Goal: Task Accomplishment & Management: Manage account settings

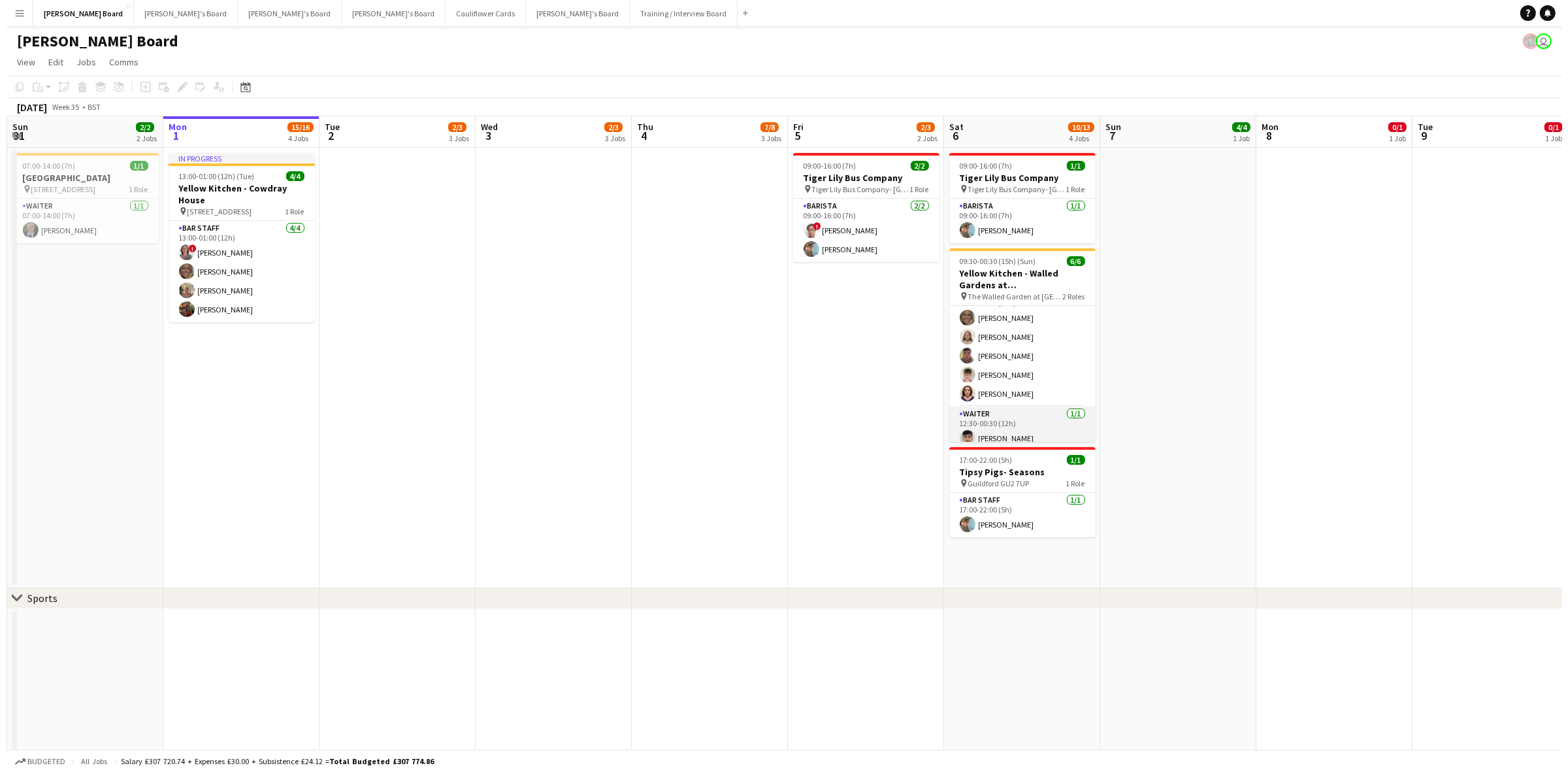
scroll to position [29, 0]
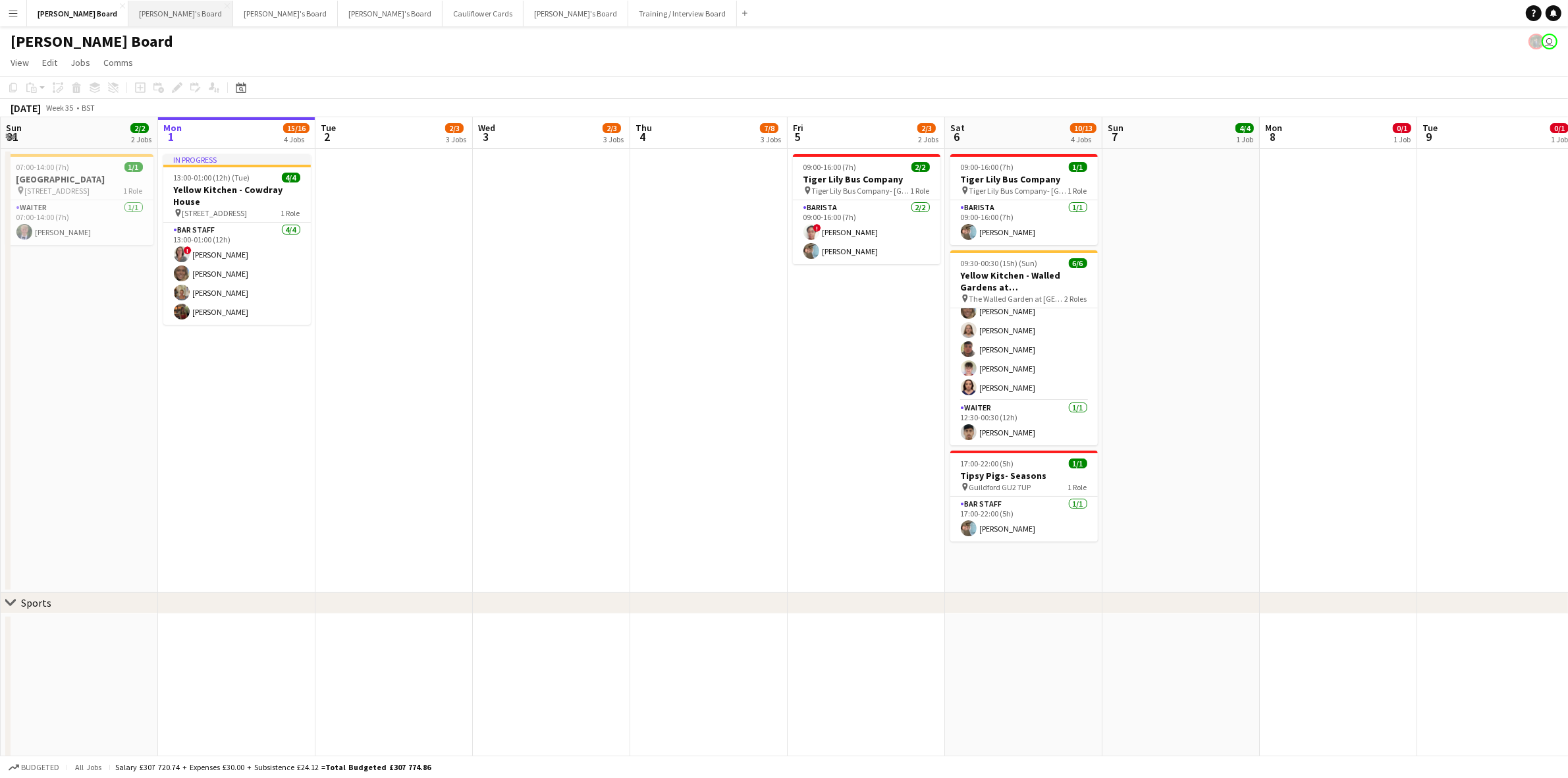
click at [128, 13] on button "[PERSON_NAME]'s Board Close" at bounding box center [180, 13] width 105 height 26
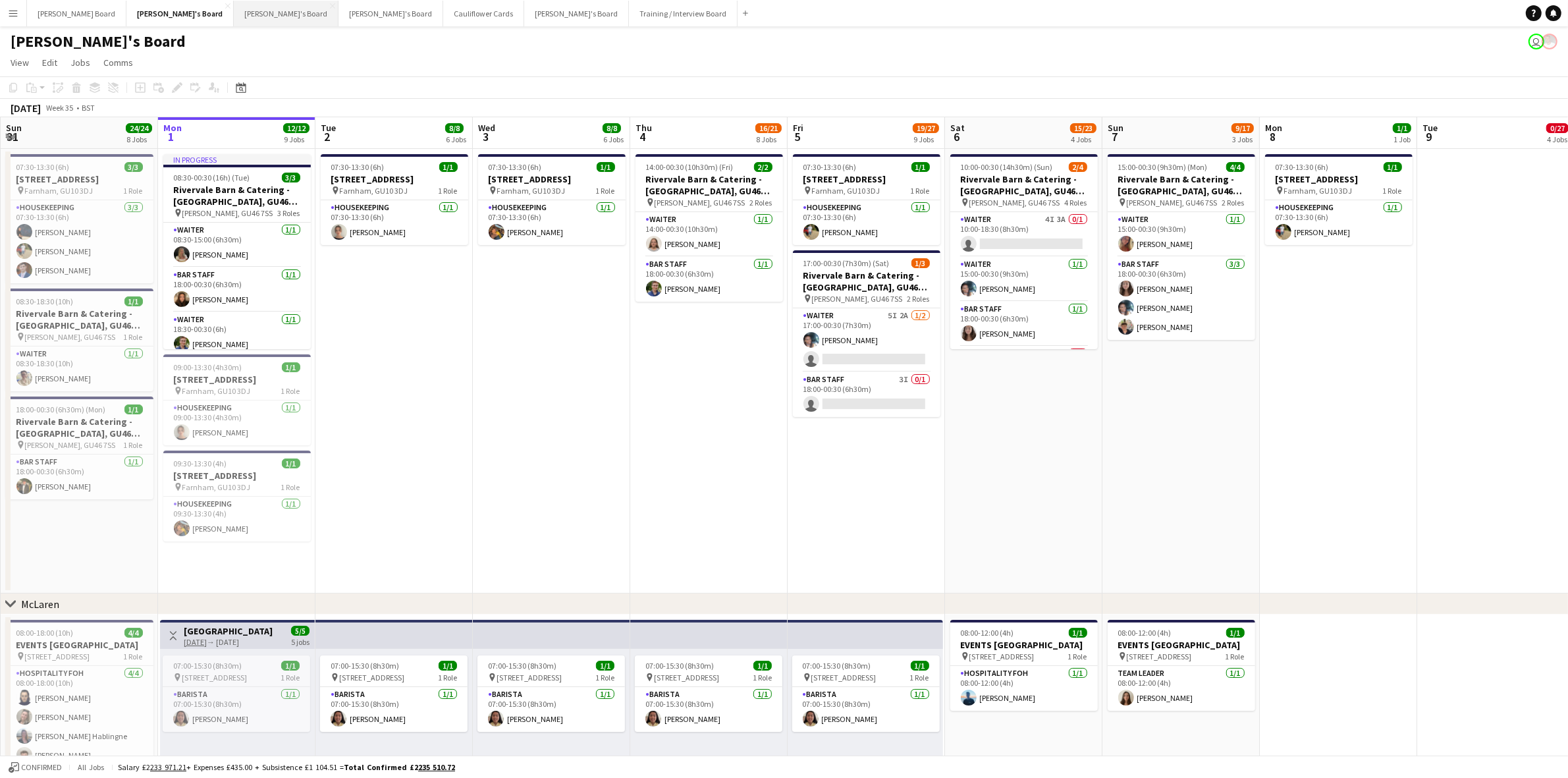
click at [234, 12] on button "[PERSON_NAME]'s Board Close" at bounding box center [286, 13] width 105 height 26
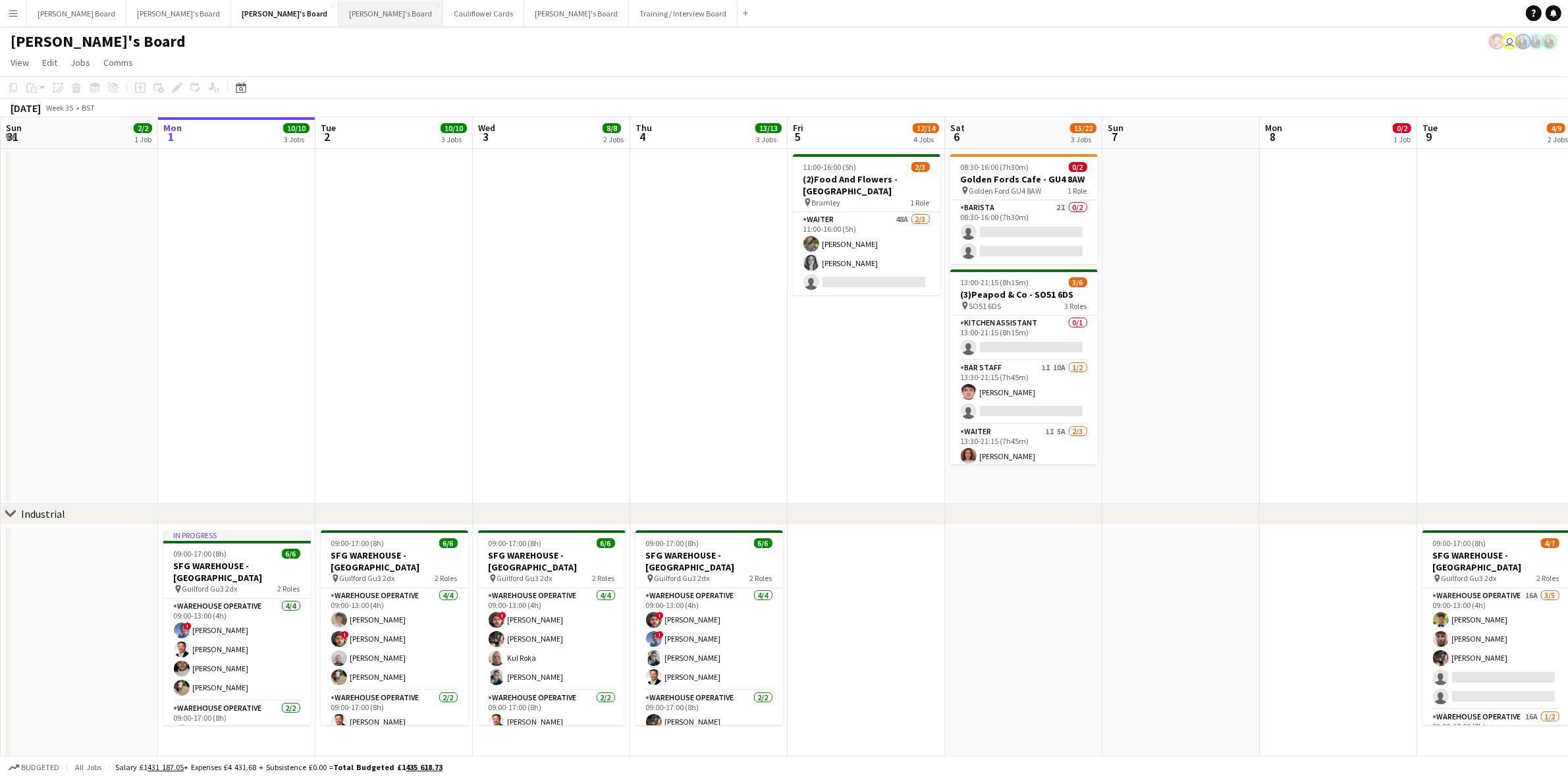
click at [339, 17] on button "[PERSON_NAME]'s Board Close" at bounding box center [391, 13] width 105 height 26
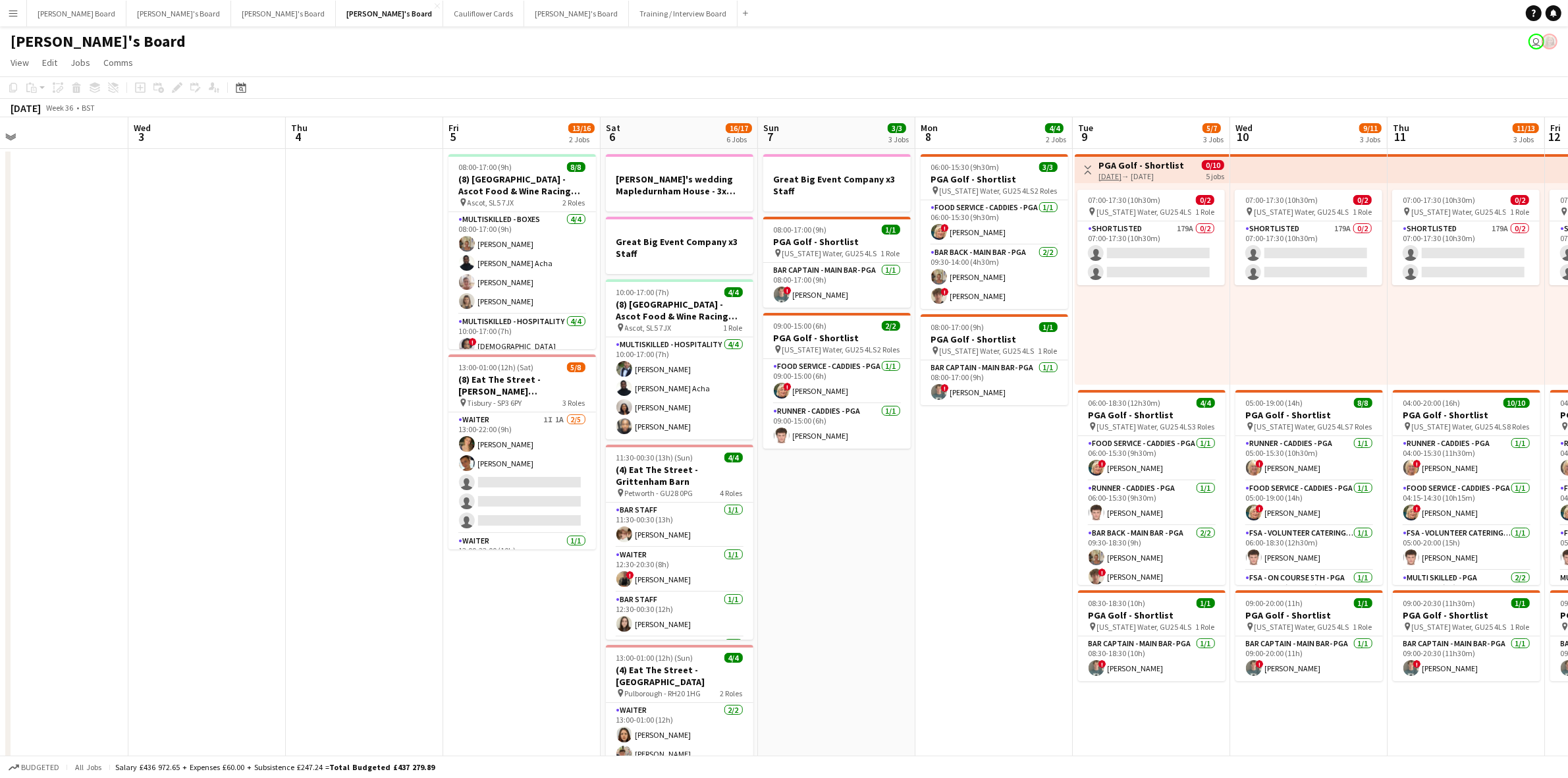
scroll to position [0, 481]
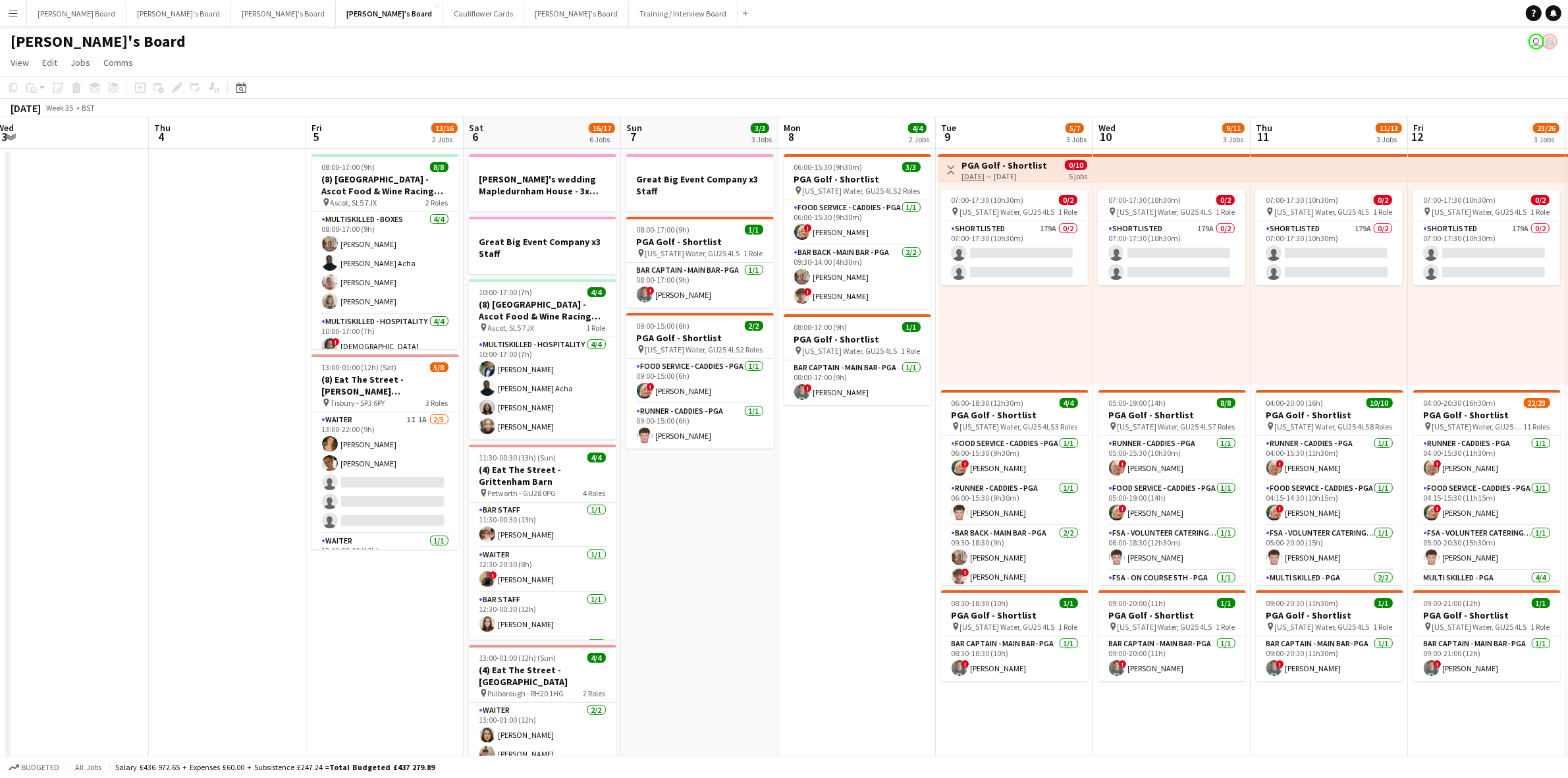
drag, startPoint x: 751, startPoint y: 221, endPoint x: 270, endPoint y: 152, distance: 485.9
click at [270, 152] on app-calendar-viewport "Sun 31 0/1 1 Job Mon 1 Tue 2 Wed 3 Thu 4 Fri 5 13/16 2 Jobs Sat 6 16/17 6 Jobs …" at bounding box center [784, 758] width 1568 height 1282
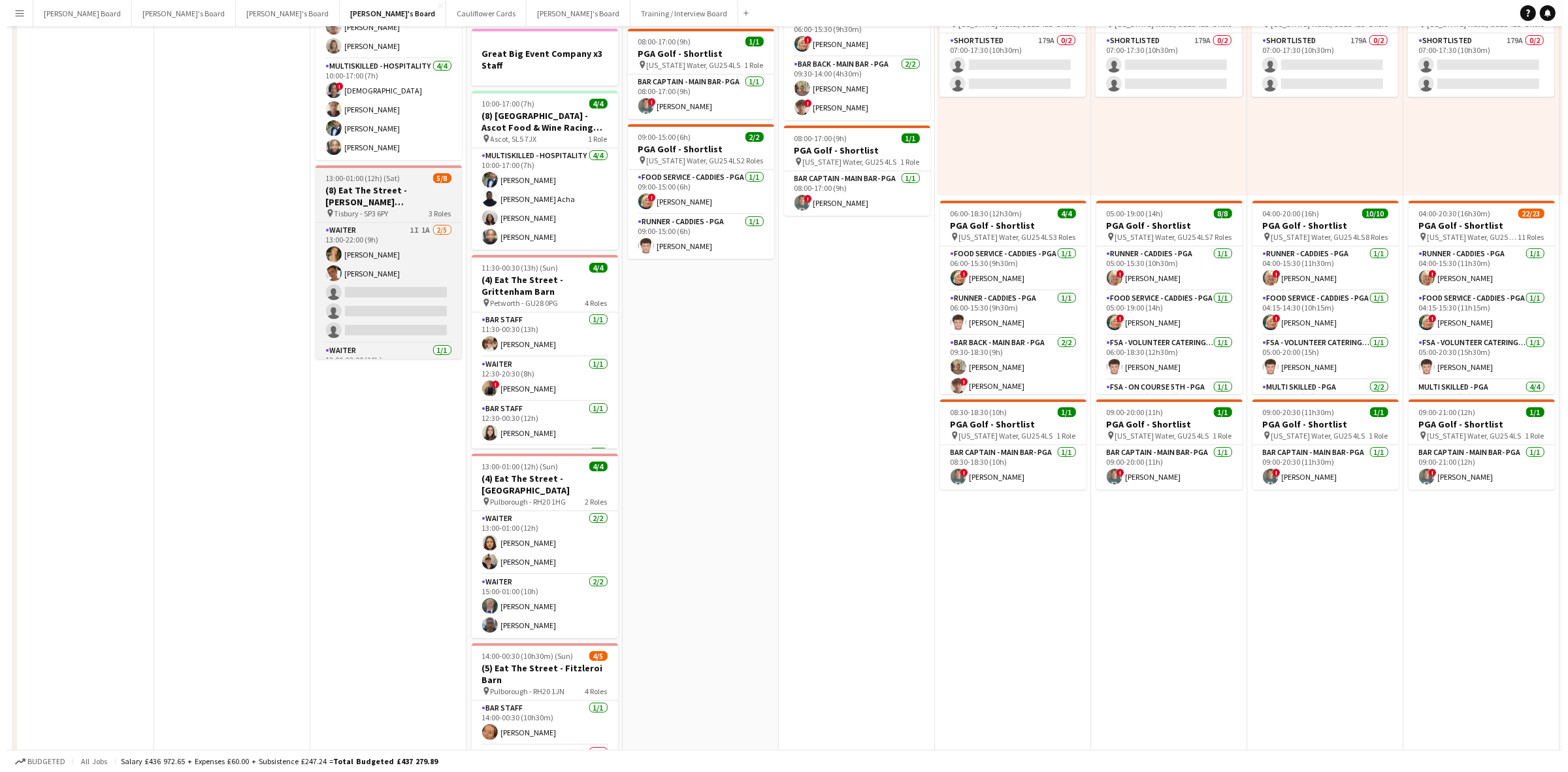
scroll to position [0, 0]
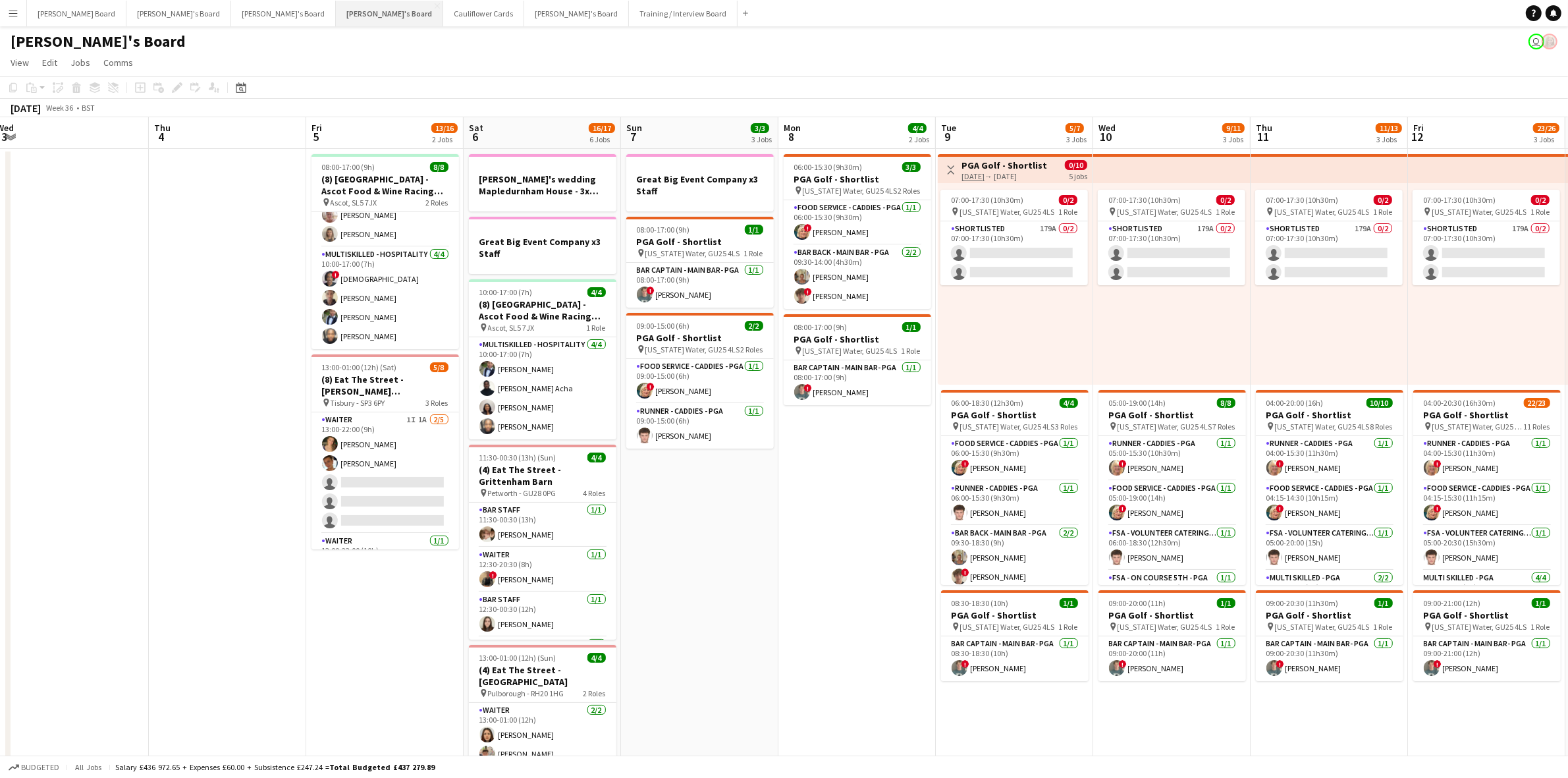
click at [336, 16] on button "[PERSON_NAME]'s Board Close" at bounding box center [389, 13] width 107 height 26
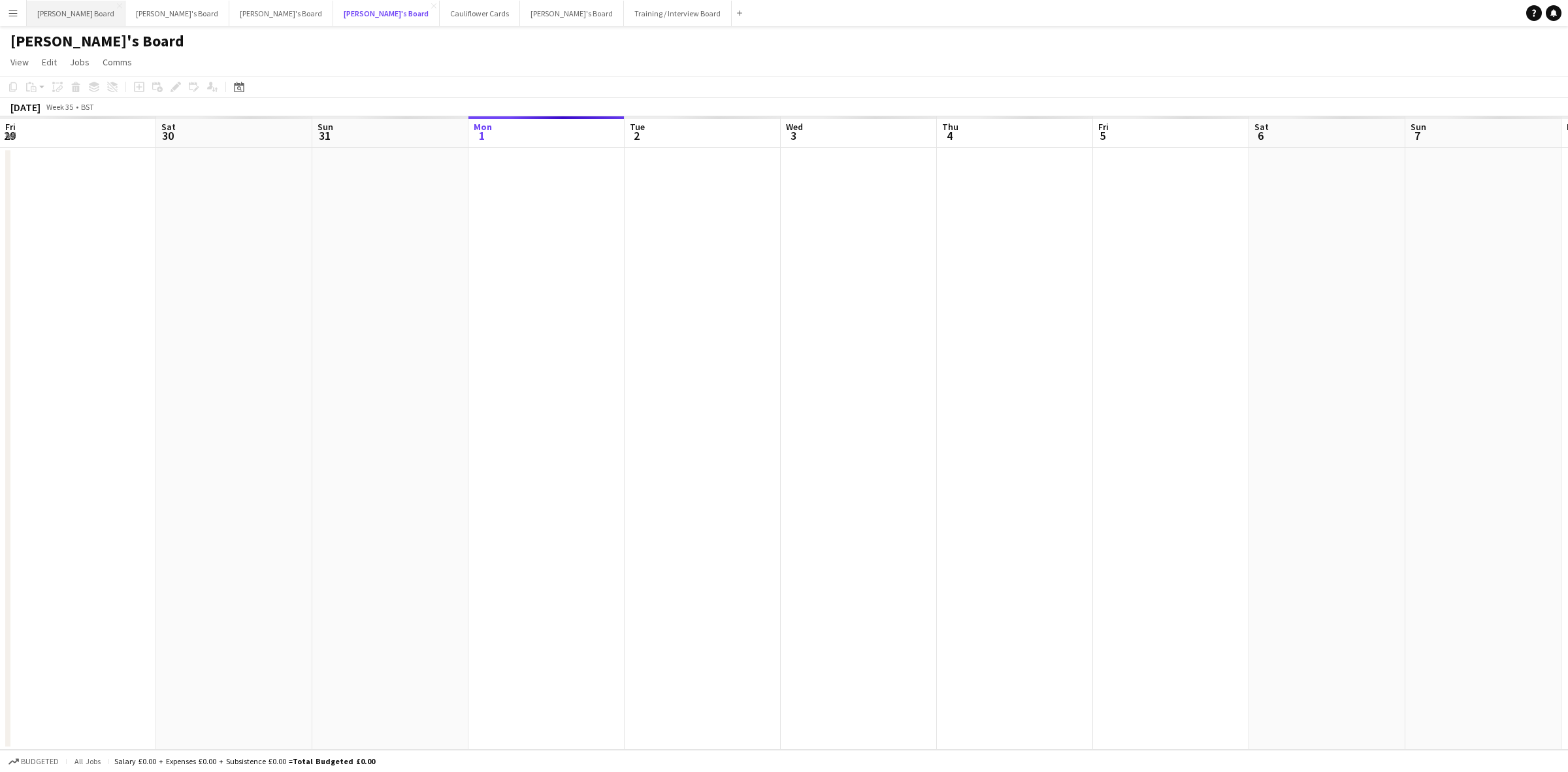
scroll to position [0, 312]
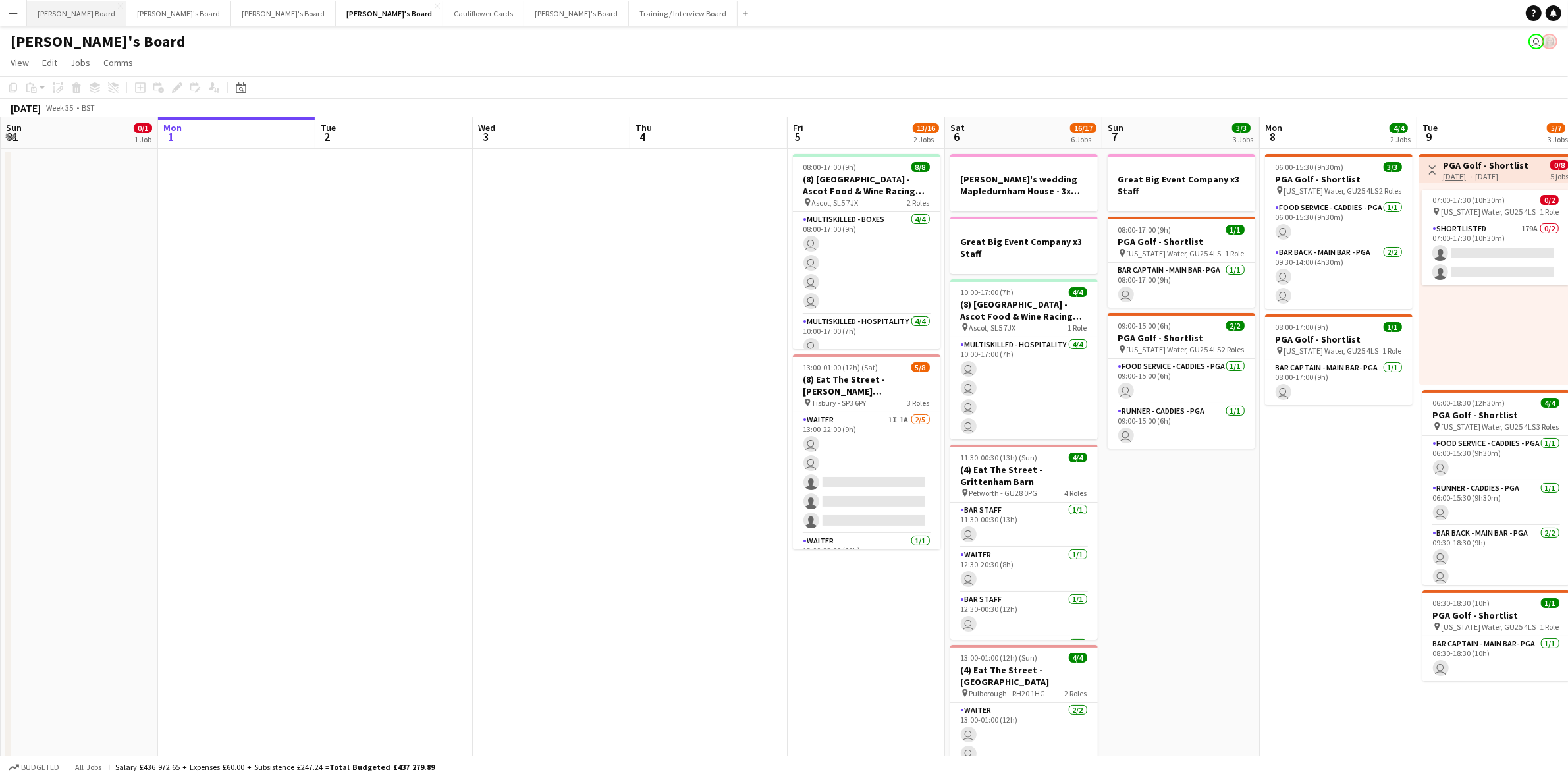
click at [41, 15] on button "[PERSON_NAME] Board Close" at bounding box center [76, 13] width 99 height 26
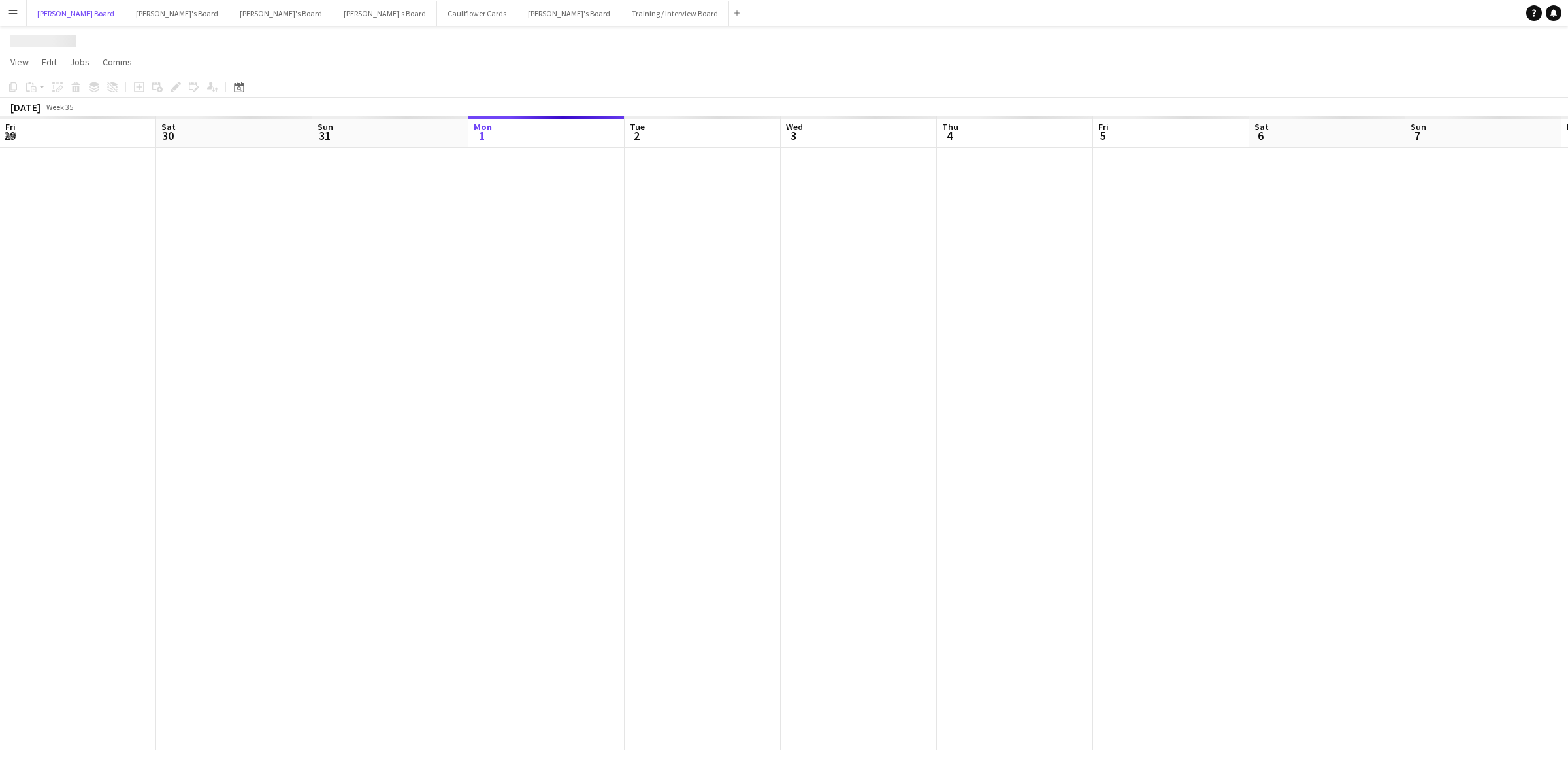
scroll to position [0, 312]
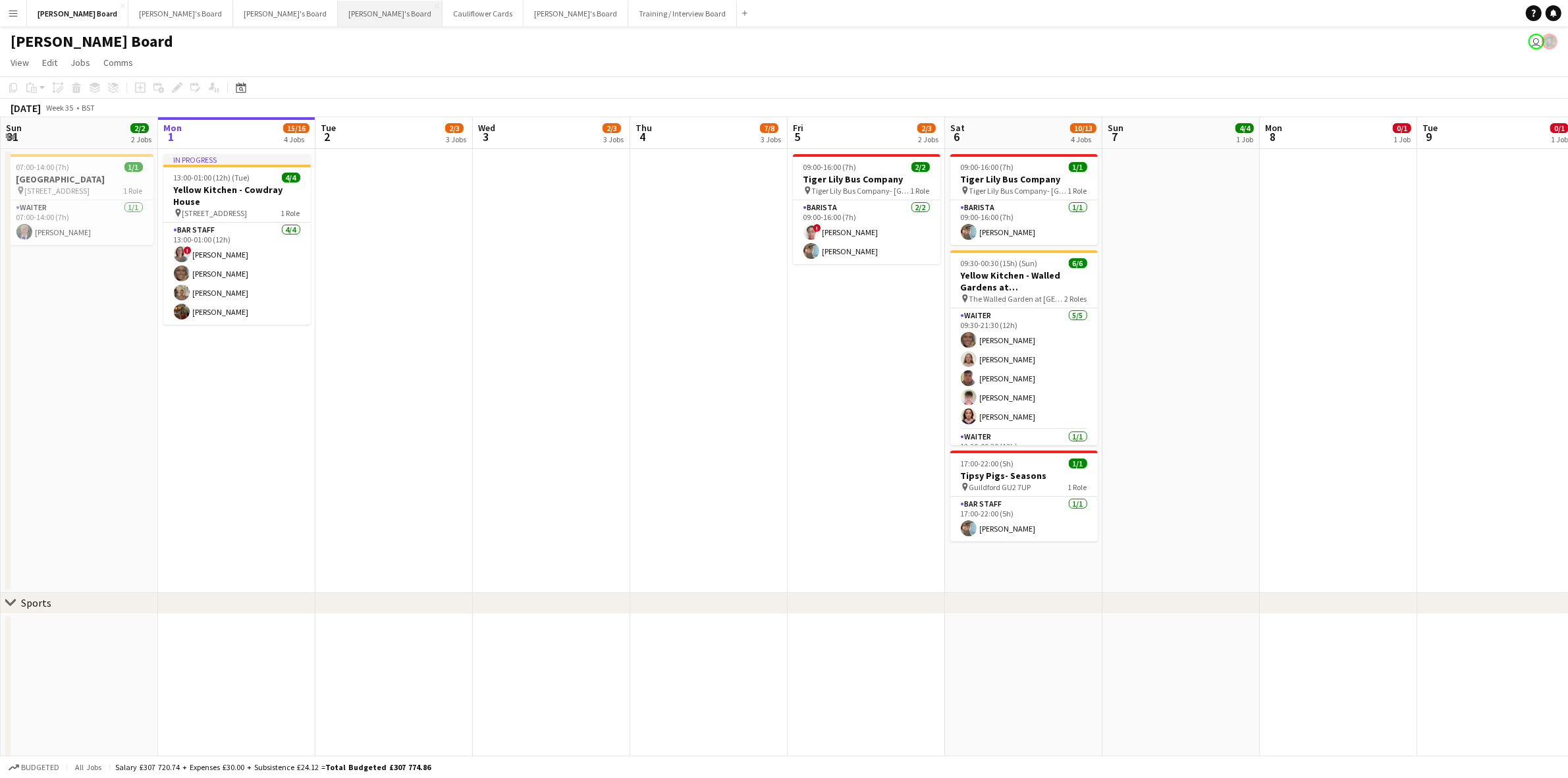
click at [338, 14] on button "[PERSON_NAME]'s Board Close" at bounding box center [390, 13] width 105 height 26
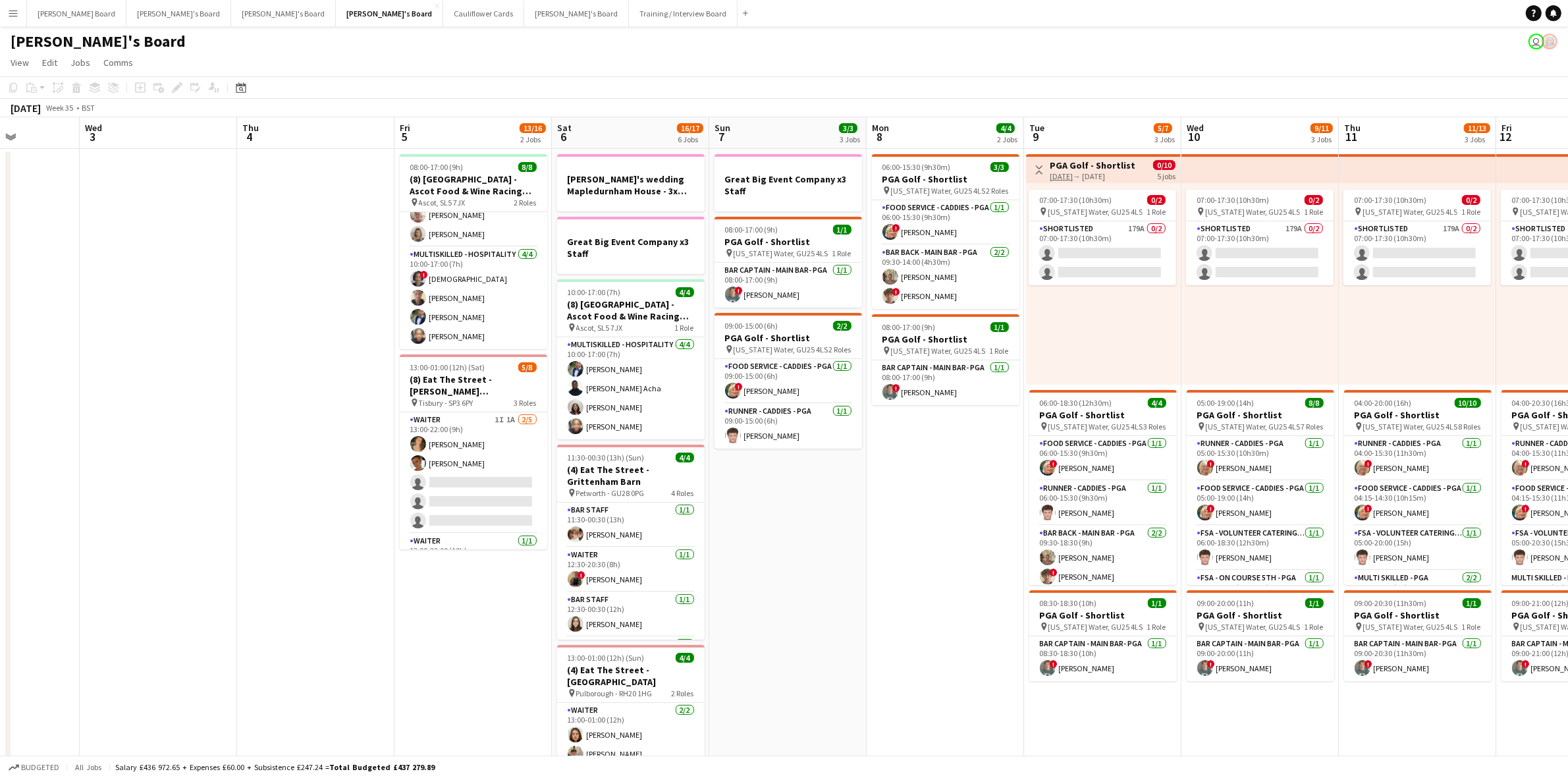
scroll to position [0, 420]
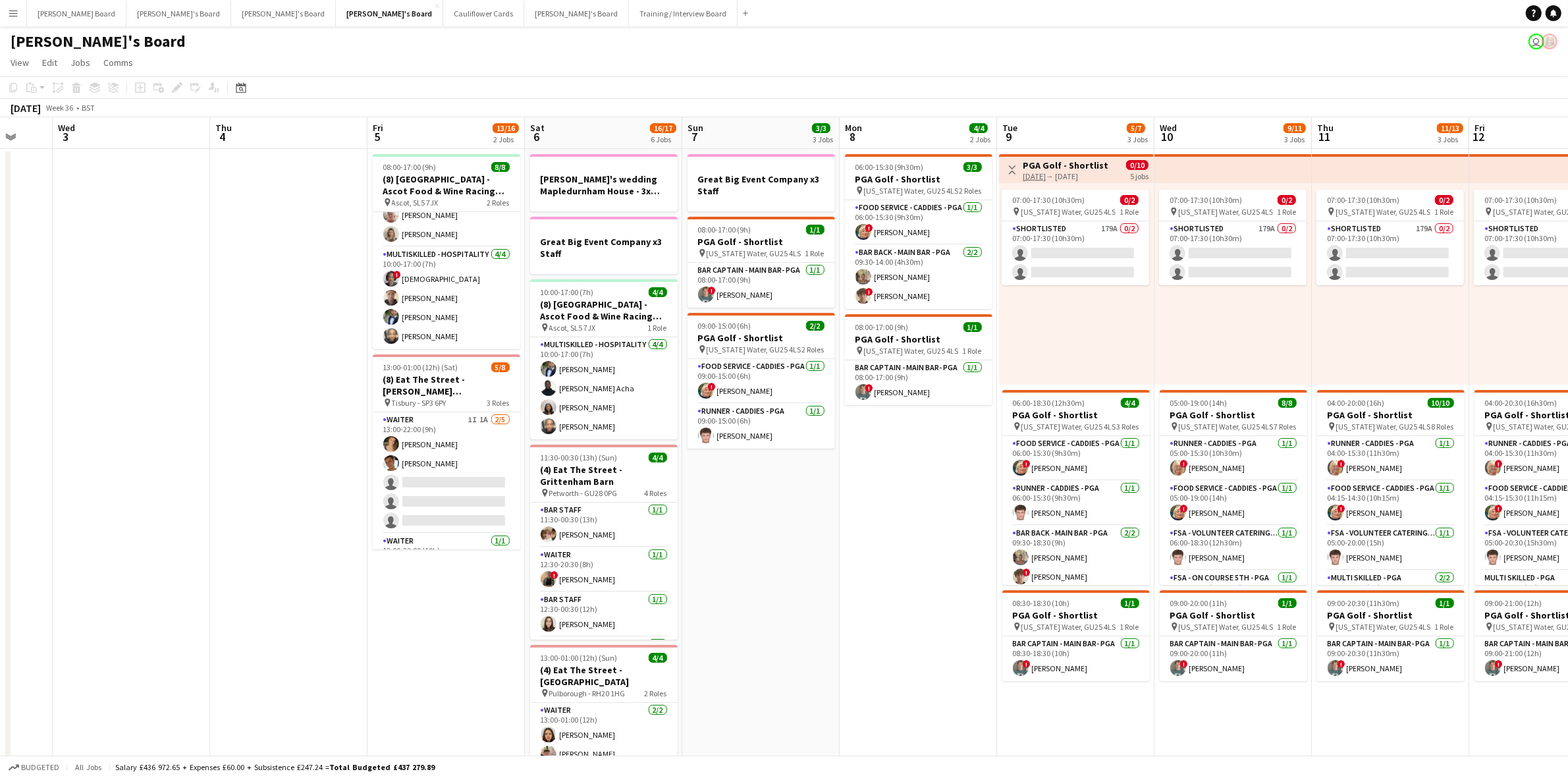
drag, startPoint x: 1144, startPoint y: 502, endPoint x: 793, endPoint y: 534, distance: 352.5
click at [793, 534] on app-calendar-viewport "Sun 31 0/1 1 Job Mon 1 Tue 2 Wed 3 Thu 4 Fri 5 13/16 2 Jobs Sat 6 16/17 6 Jobs …" at bounding box center [784, 758] width 1568 height 1282
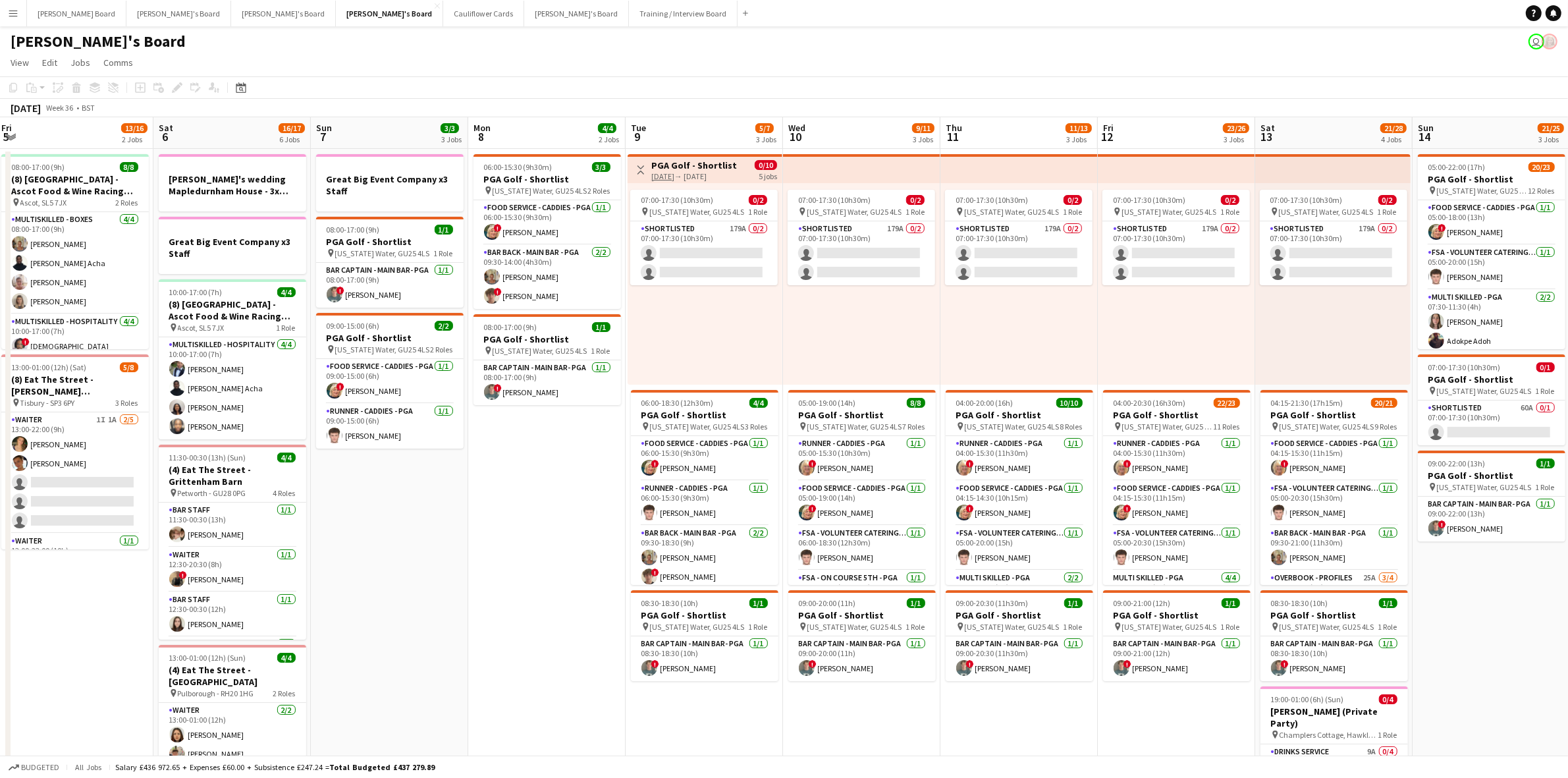
scroll to position [0, 478]
drag, startPoint x: 887, startPoint y: 511, endPoint x: 514, endPoint y: 524, distance: 373.2
click at [514, 524] on app-calendar-viewport "Tue 2 Wed 3 Thu 4 Fri 5 13/16 2 Jobs Sat 6 16/17 6 Jobs Sun 7 3/3 3 Jobs Mon 8 …" at bounding box center [784, 758] width 1568 height 1282
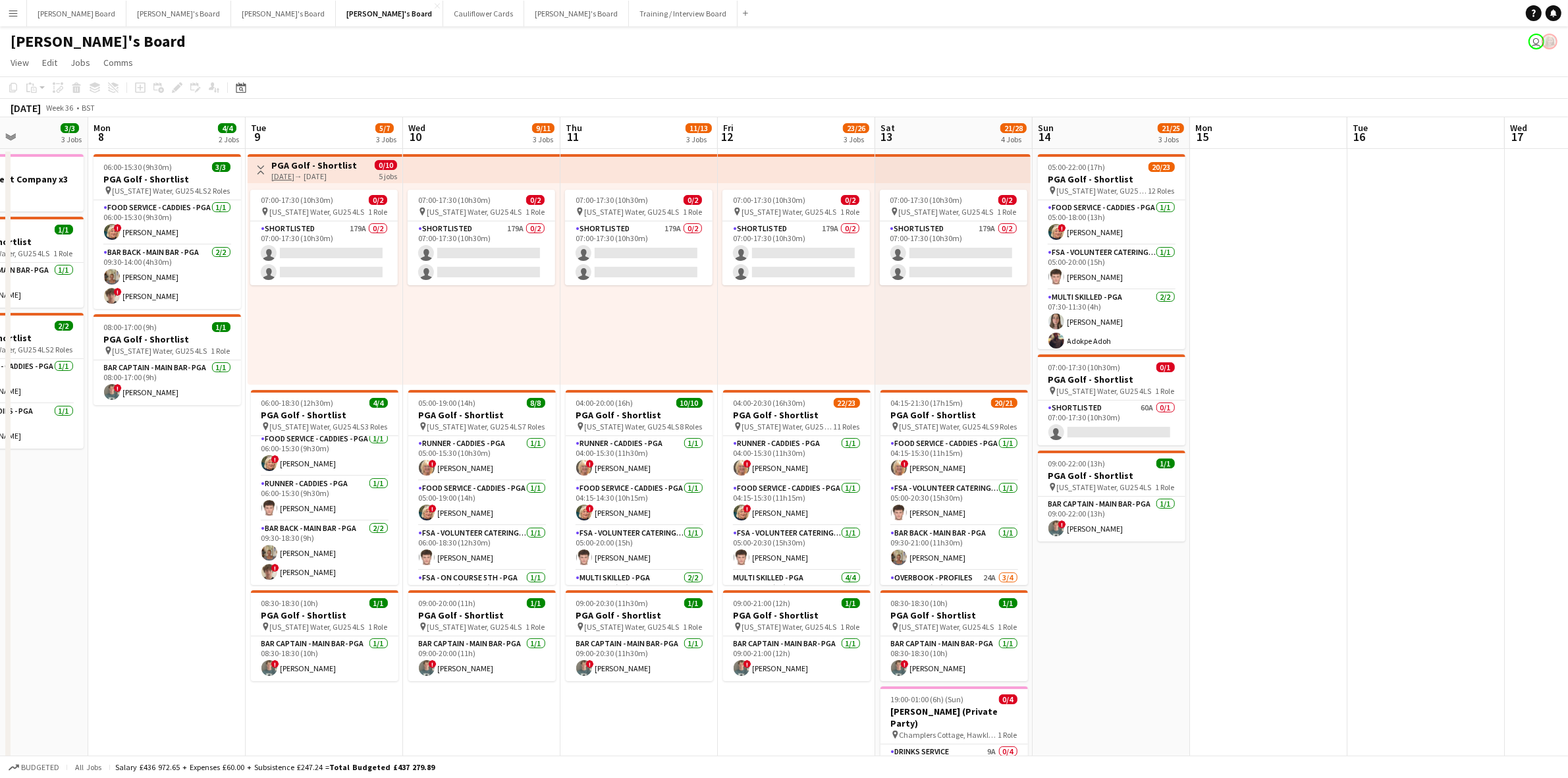
scroll to position [0, 413]
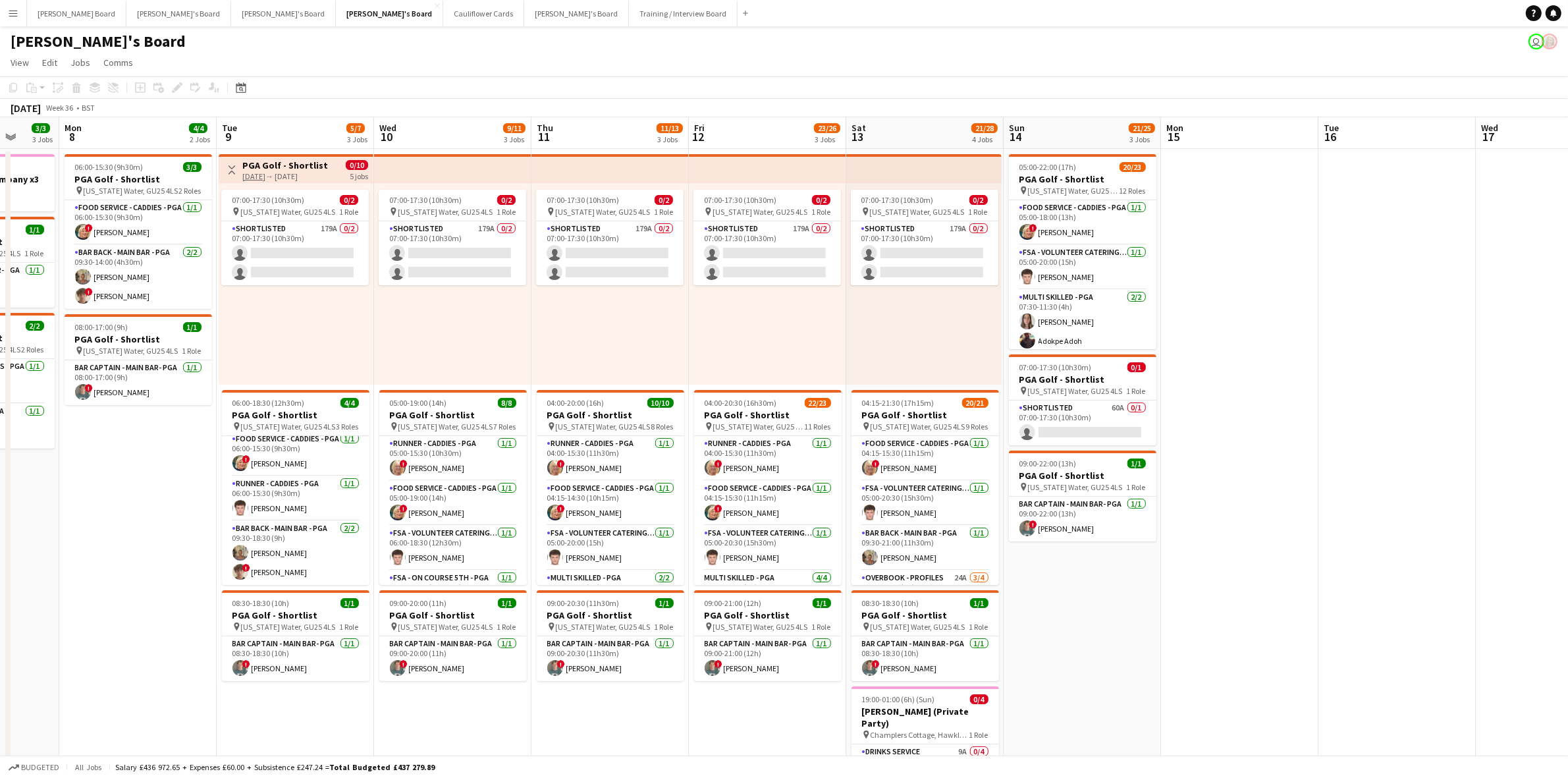
drag, startPoint x: 544, startPoint y: 574, endPoint x: 136, endPoint y: 561, distance: 408.2
click at [136, 561] on app-calendar-viewport "Fri 5 13/16 2 Jobs Sat 6 16/17 6 Jobs Sun 7 3/3 3 Jobs Mon 8 4/4 2 Jobs Tue 9 5…" at bounding box center [784, 758] width 1568 height 1282
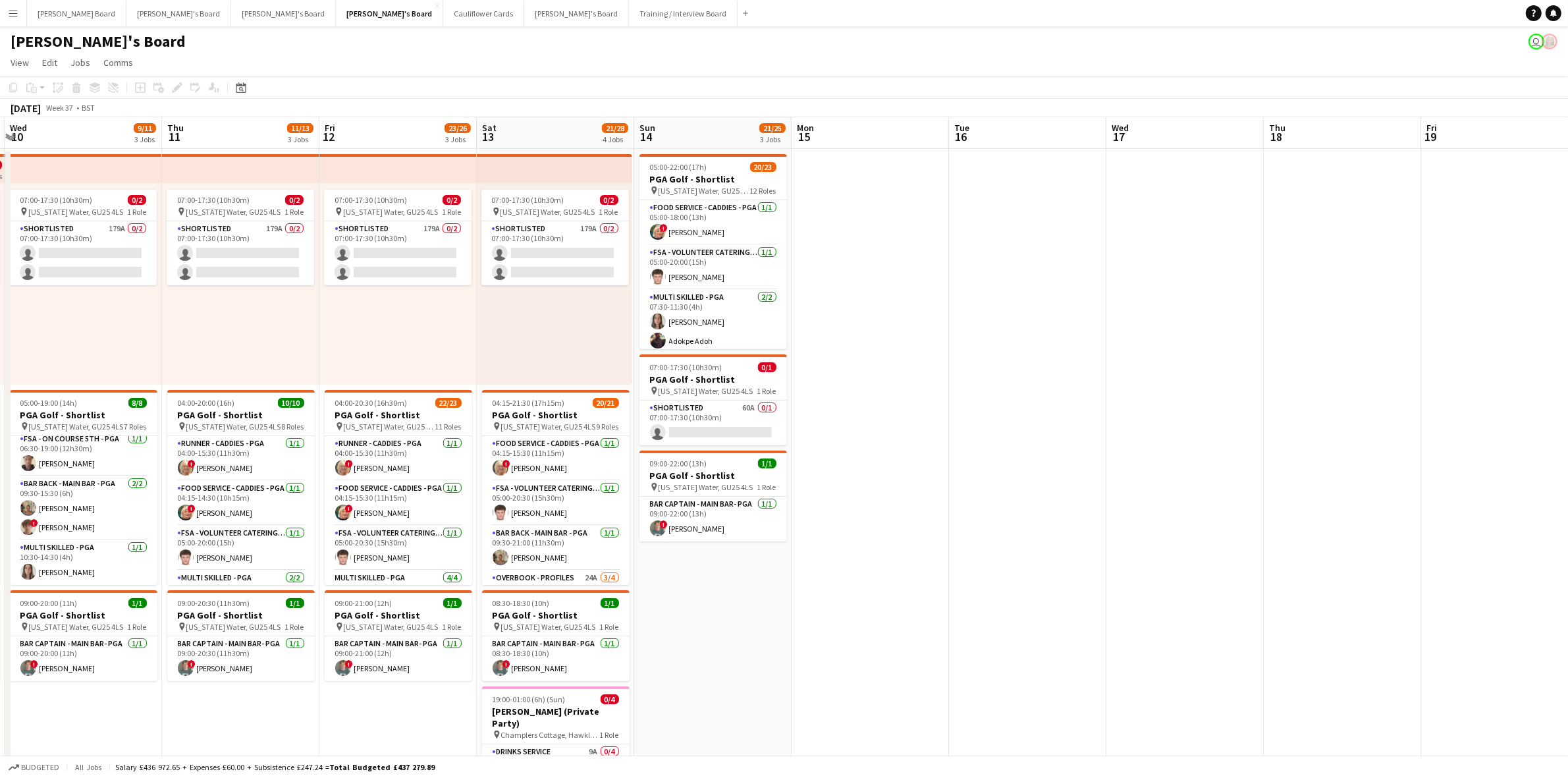
scroll to position [0, 428]
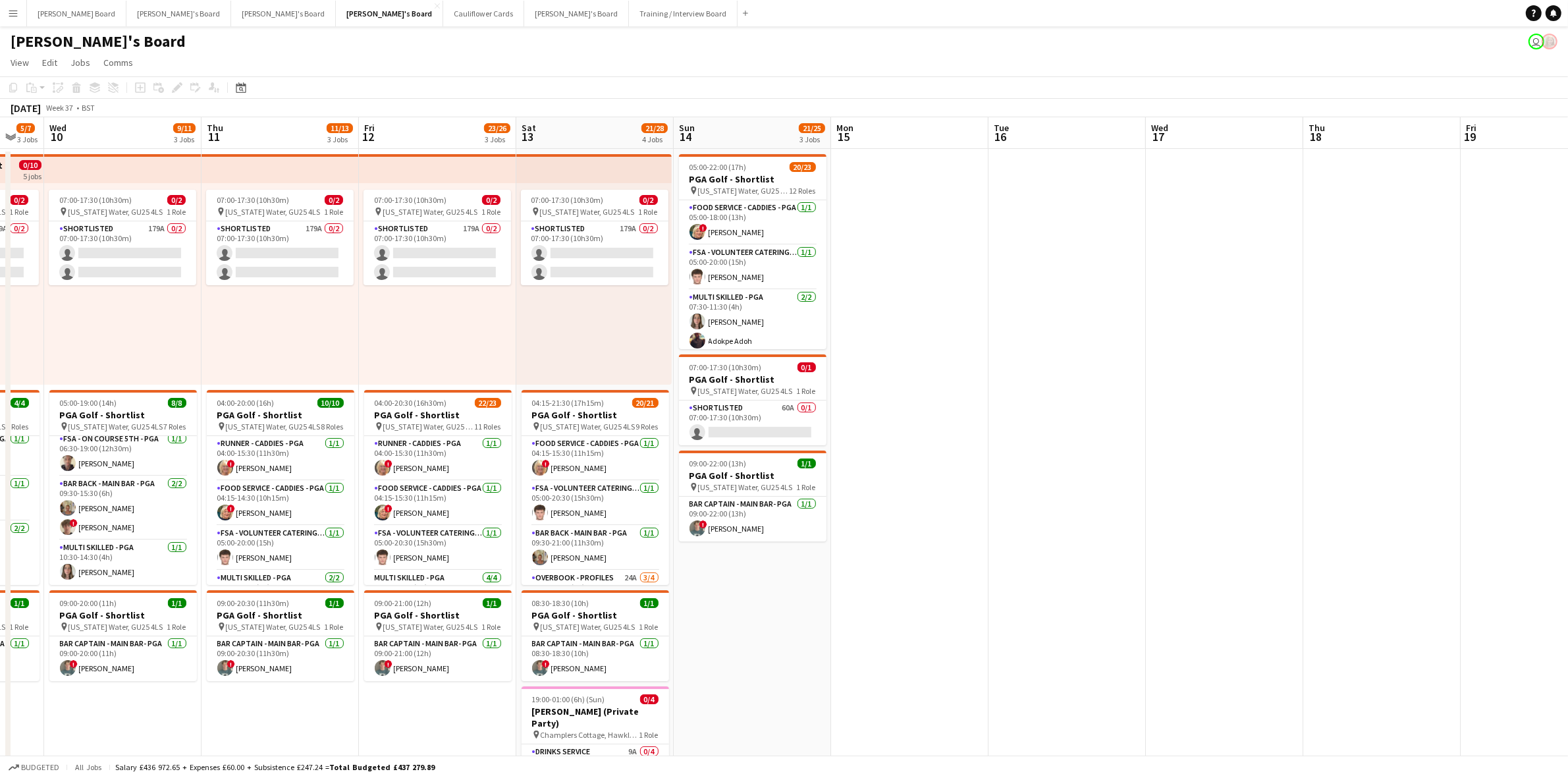
drag, startPoint x: 753, startPoint y: 491, endPoint x: 435, endPoint y: 520, distance: 319.3
click at [435, 520] on app-calendar-viewport "Sun 7 3/3 3 Jobs Mon 8 4/4 2 Jobs Tue 9 5/7 3 Jobs Wed 10 9/11 3 Jobs Thu 11 11…" at bounding box center [784, 758] width 1568 height 1282
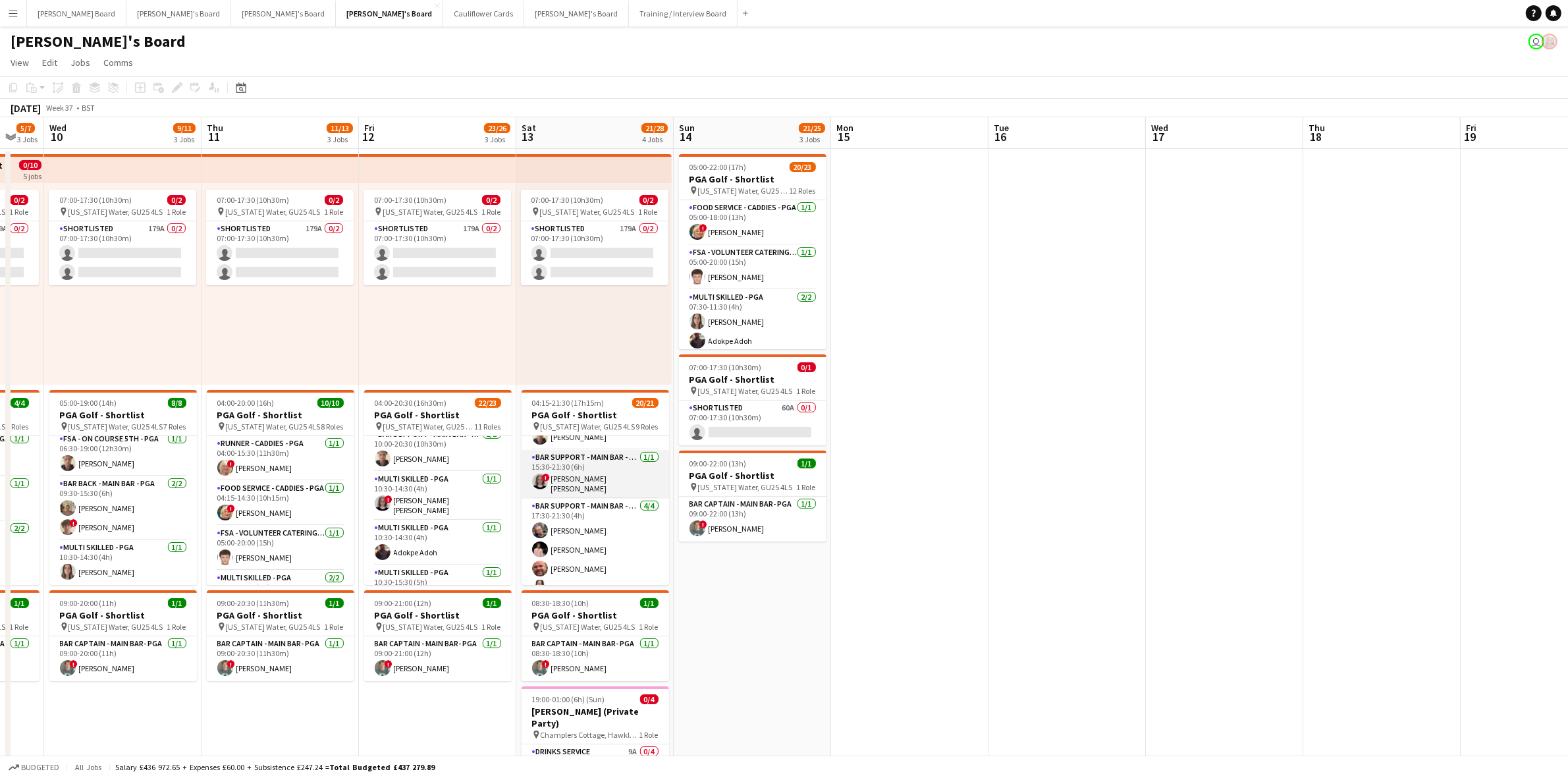
scroll to position [486, 0]
click at [422, 501] on app-card-role "Multi Skilled - PGA [DATE] 10:30-14:30 (4h) ! [PERSON_NAME] [PERSON_NAME]" at bounding box center [438, 496] width 148 height 49
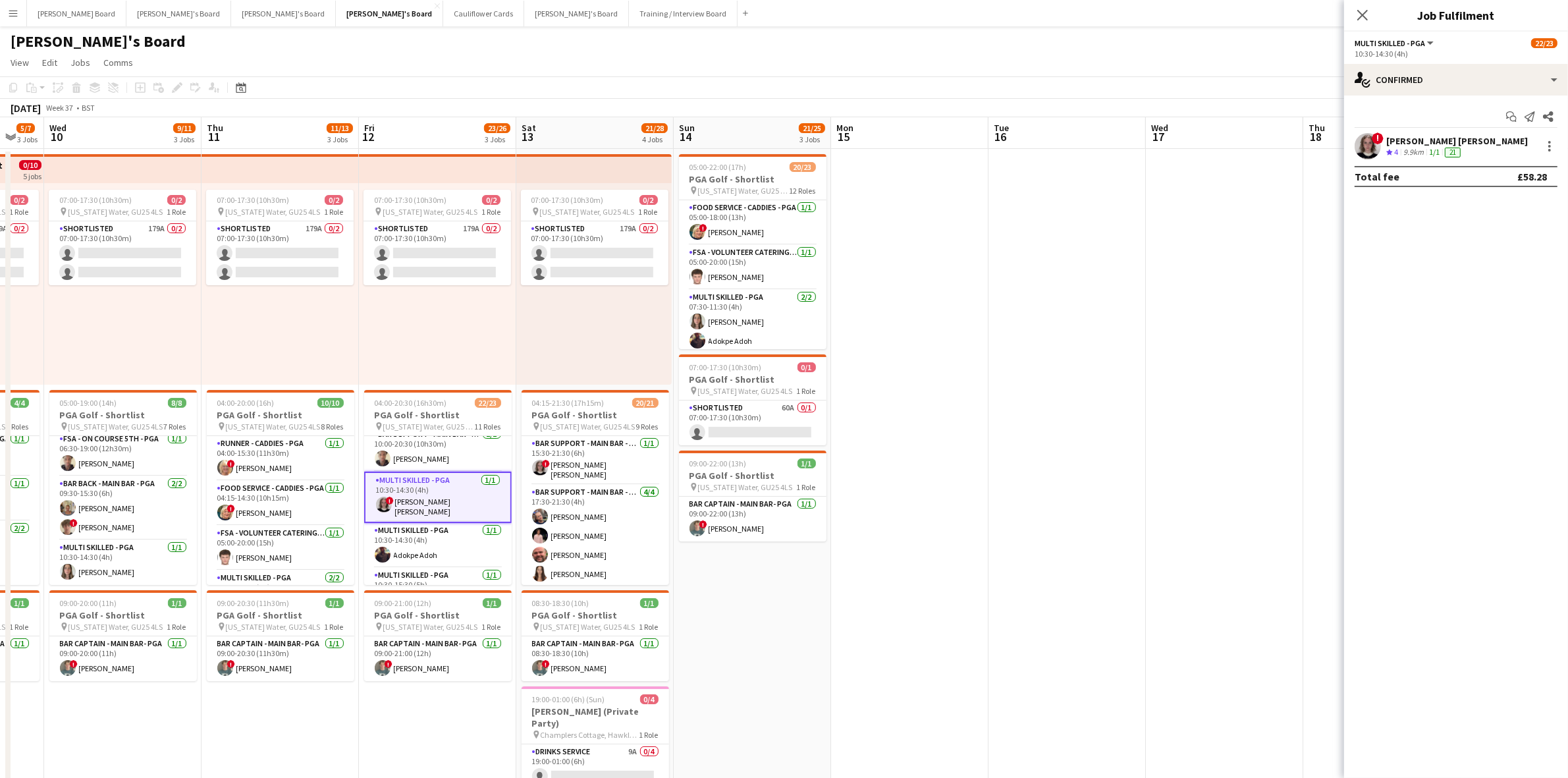
click at [1401, 138] on div "[PERSON_NAME] [PERSON_NAME]" at bounding box center [1457, 141] width 142 height 12
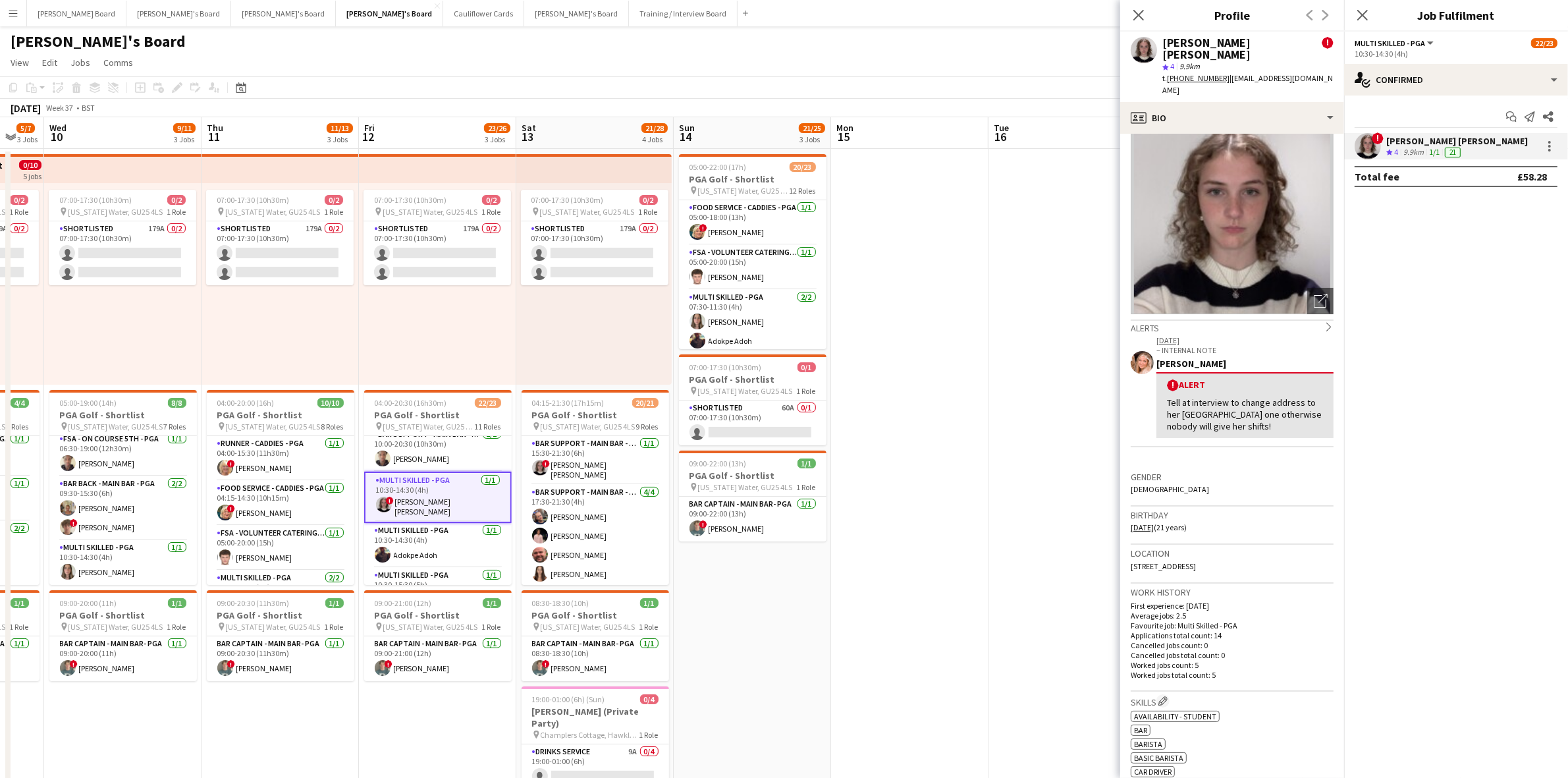
scroll to position [0, 0]
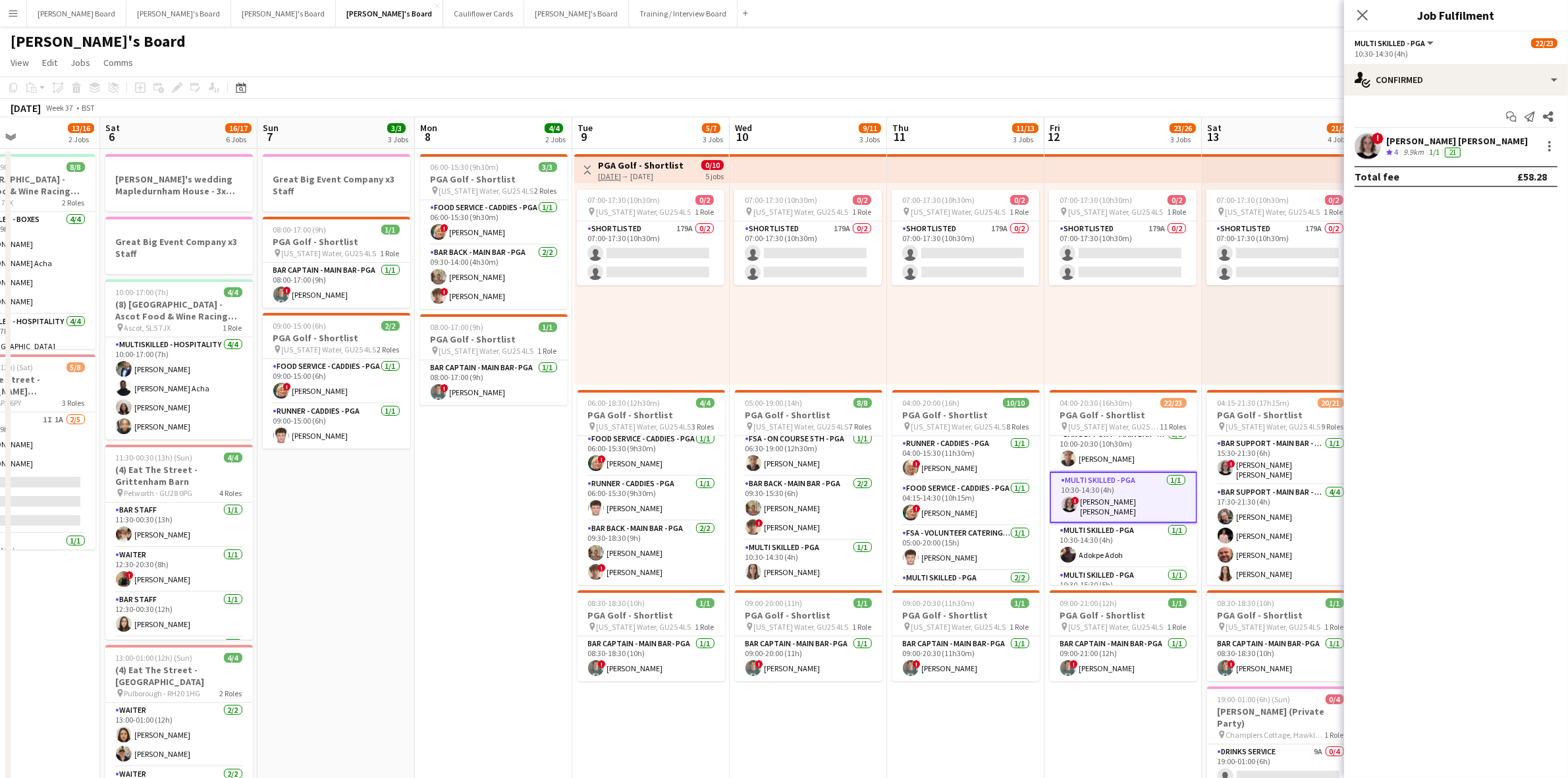
drag, startPoint x: 128, startPoint y: 725, endPoint x: 819, endPoint y: 725, distance: 691.0
click at [815, 732] on app-calendar-viewport "Wed 3 Thu 4 Fri 5 13/16 2 Jobs Sat 6 16/17 6 Jobs Sun 7 3/3 3 Jobs Mon 8 4/4 2 …" at bounding box center [784, 758] width 1568 height 1282
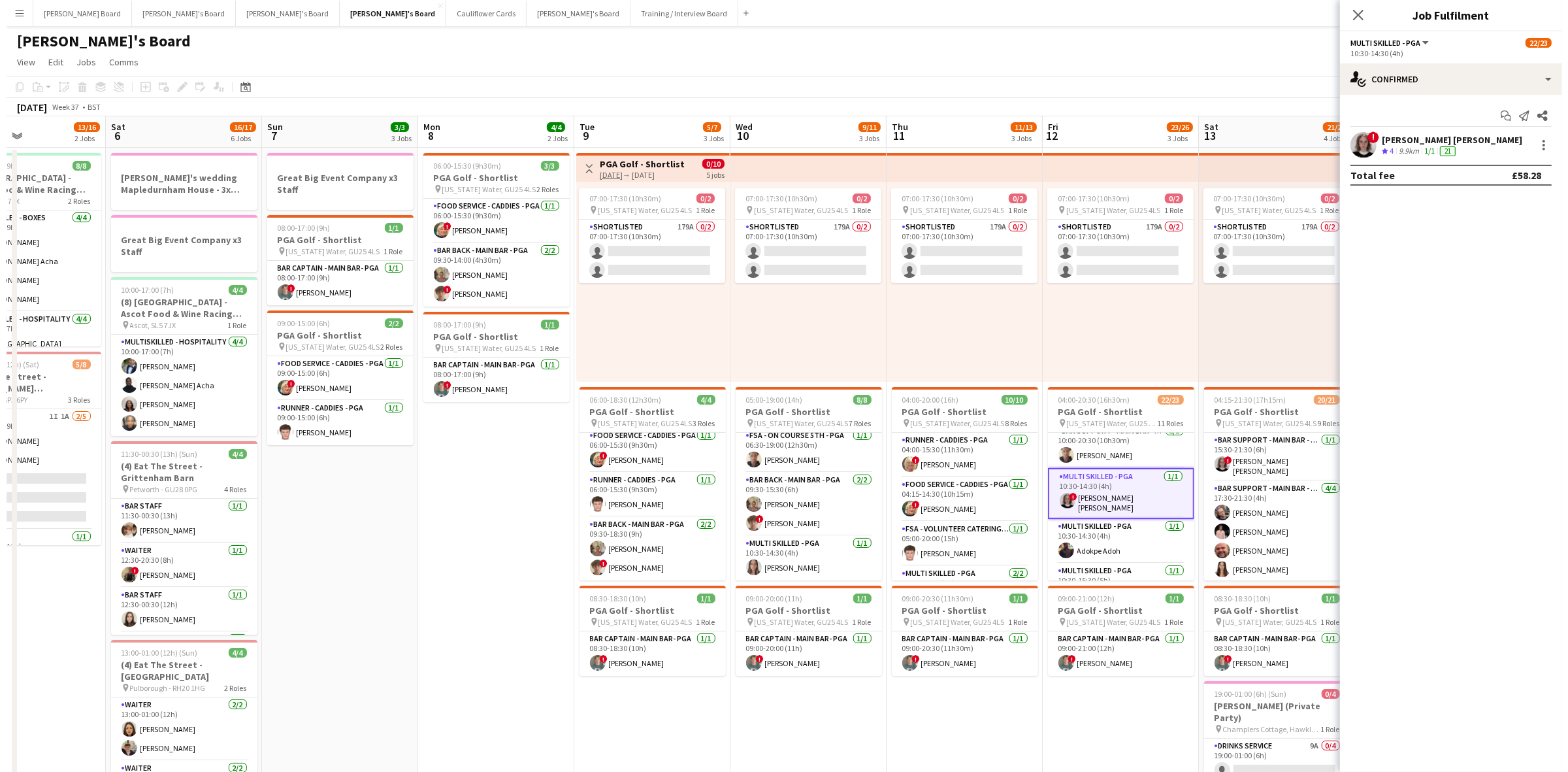
scroll to position [0, 368]
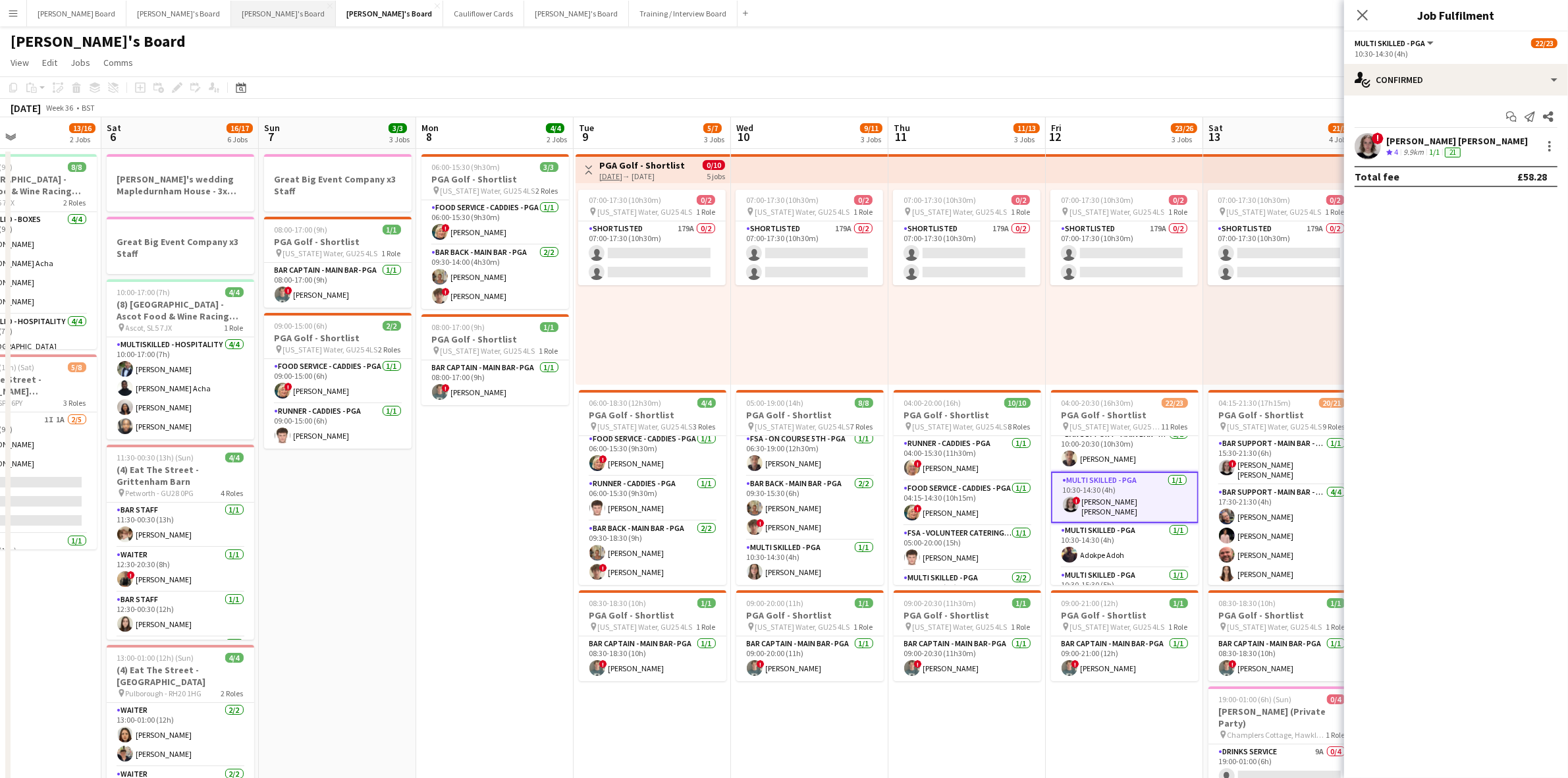
click at [231, 14] on button "[PERSON_NAME]'s Board Close" at bounding box center [283, 13] width 105 height 26
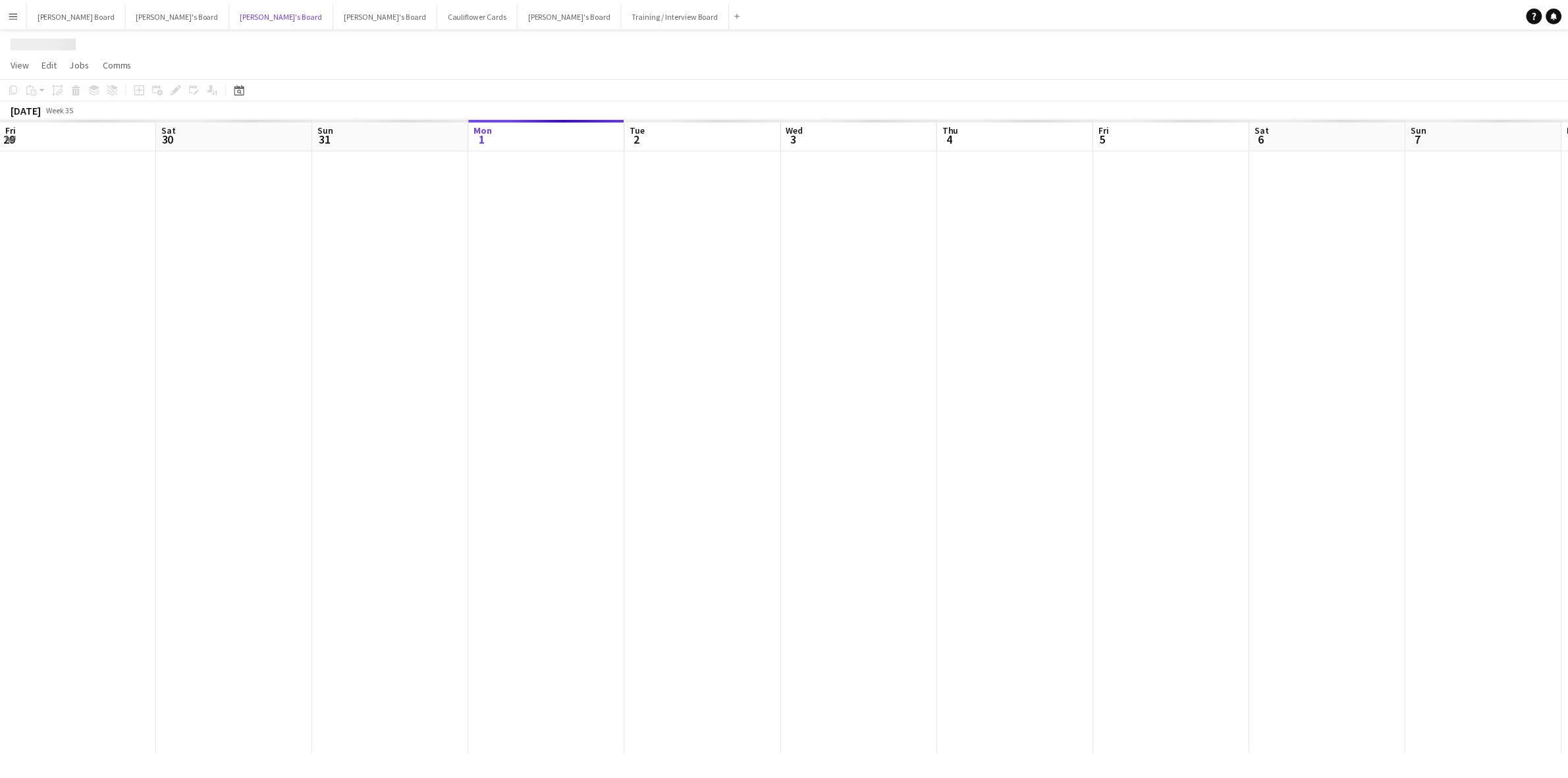
scroll to position [0, 314]
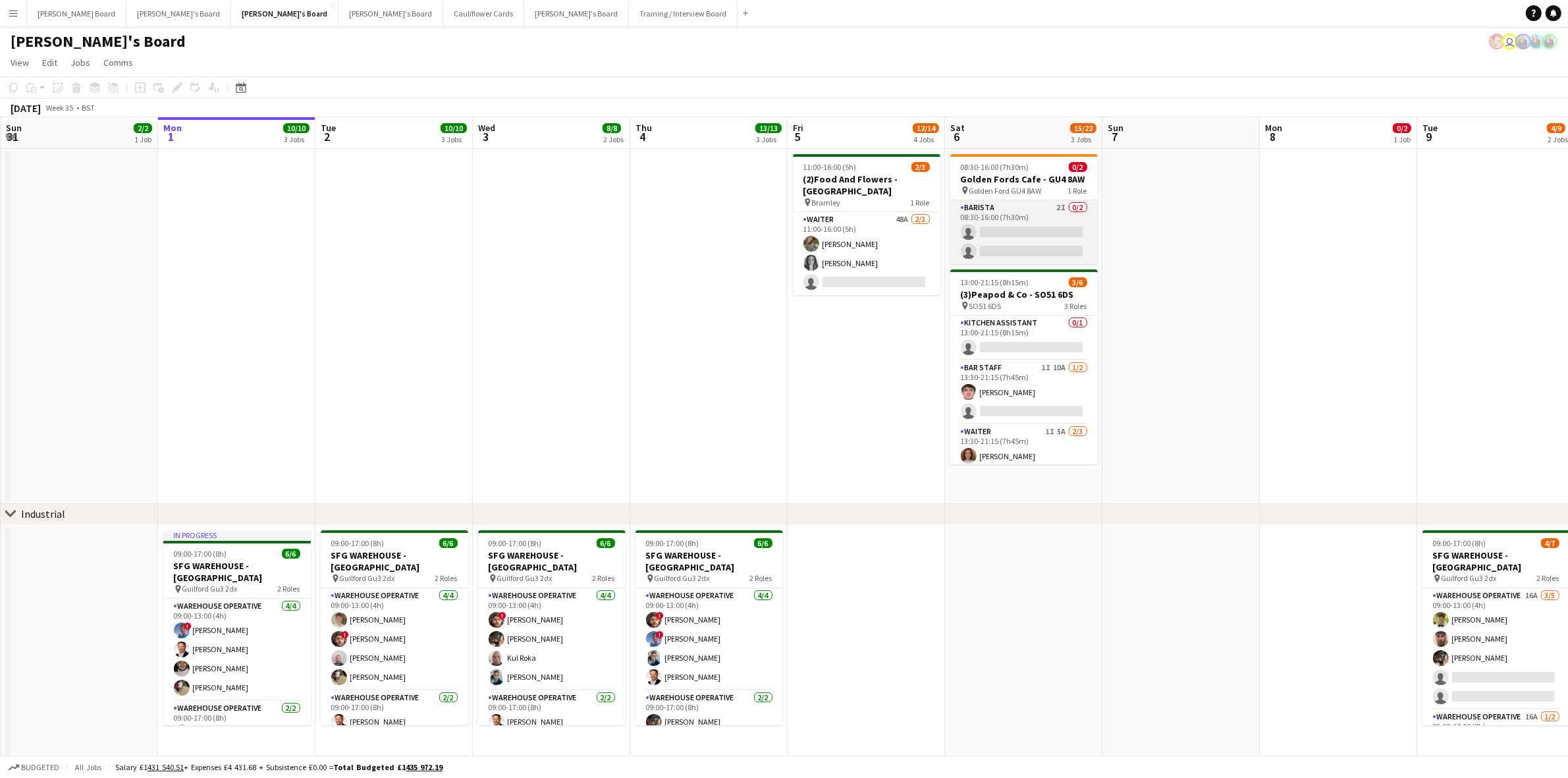
click at [1021, 238] on app-card-role "Barista 2I 0/2 08:30-16:00 (7h30m) single-neutral-actions single-neutral-actions" at bounding box center [1024, 232] width 148 height 64
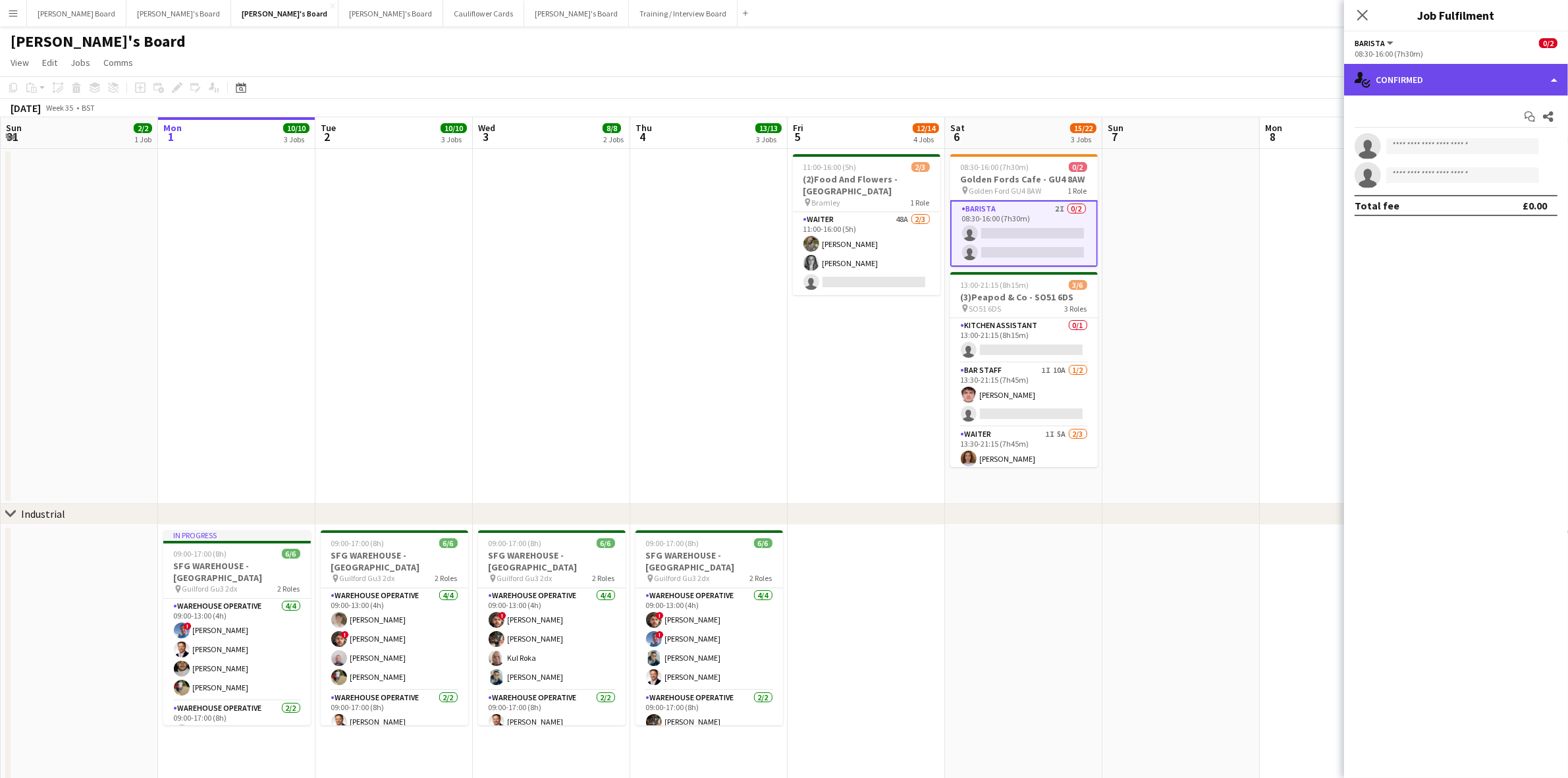
click at [1443, 74] on div "single-neutral-actions-check-2 Confirmed" at bounding box center [1457, 80] width 224 height 32
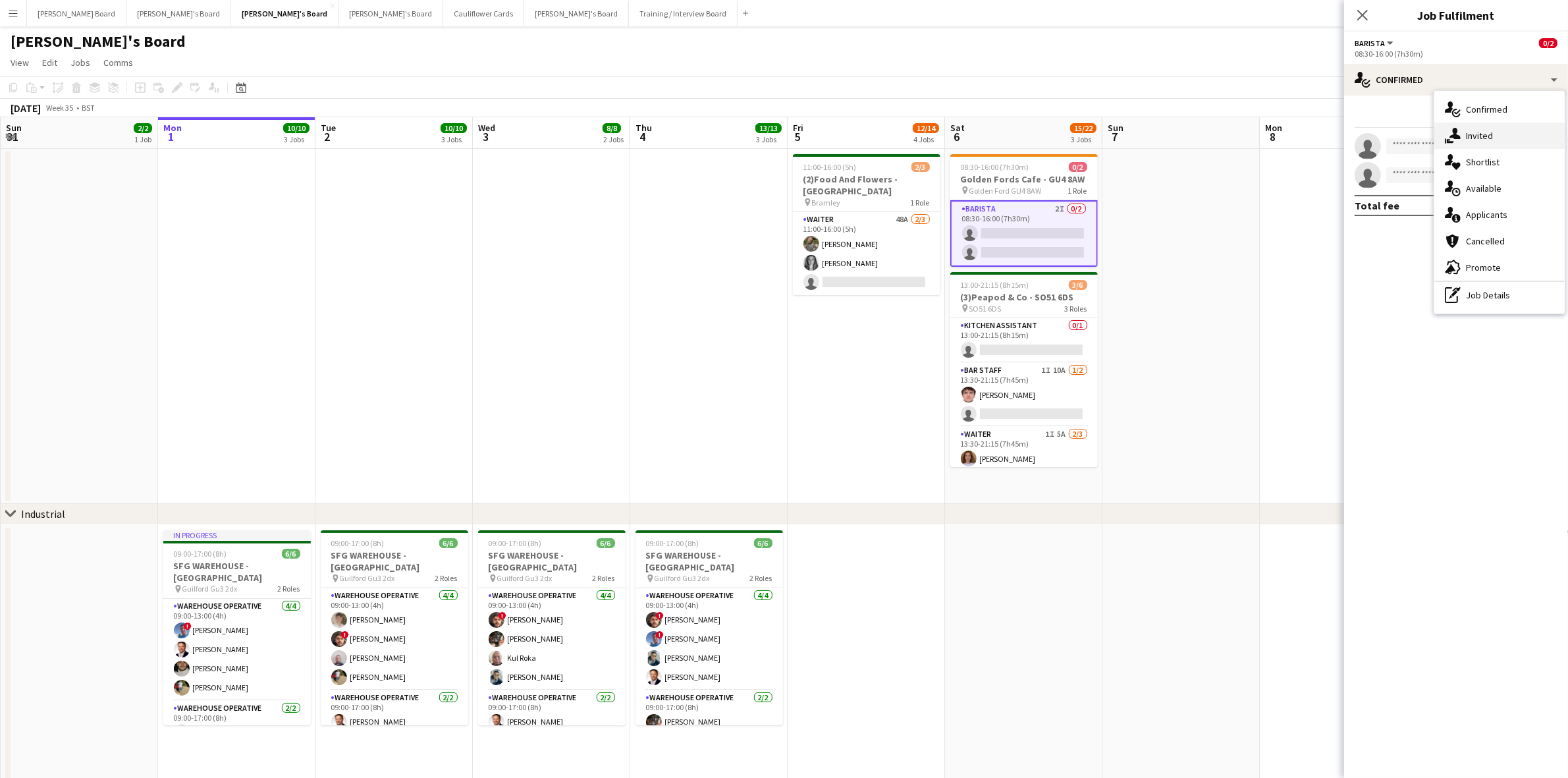
click at [1483, 132] on div "single-neutral-actions-share-1 Invited" at bounding box center [1499, 136] width 130 height 26
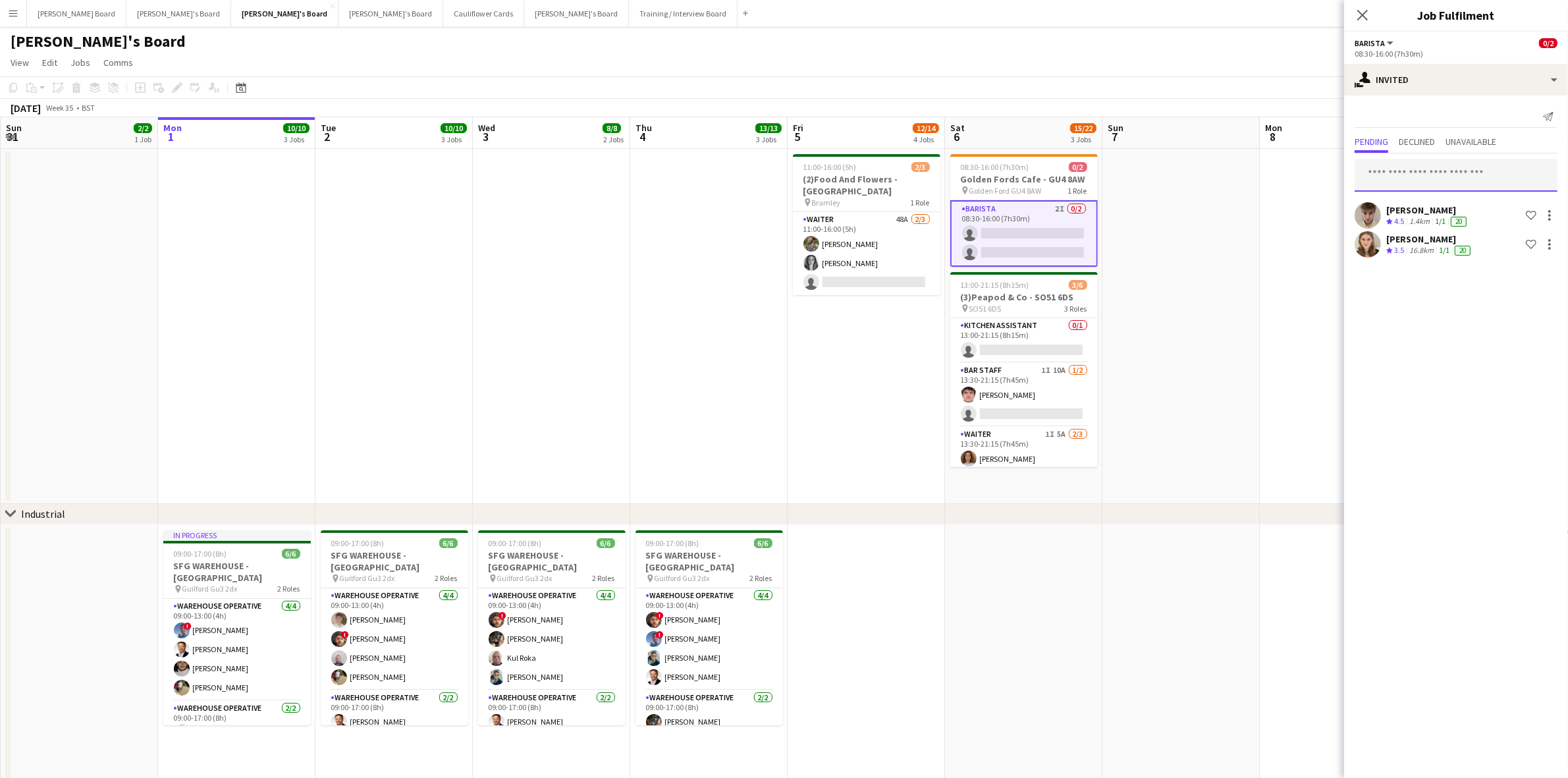
click at [1424, 178] on input "text" at bounding box center [1456, 175] width 203 height 33
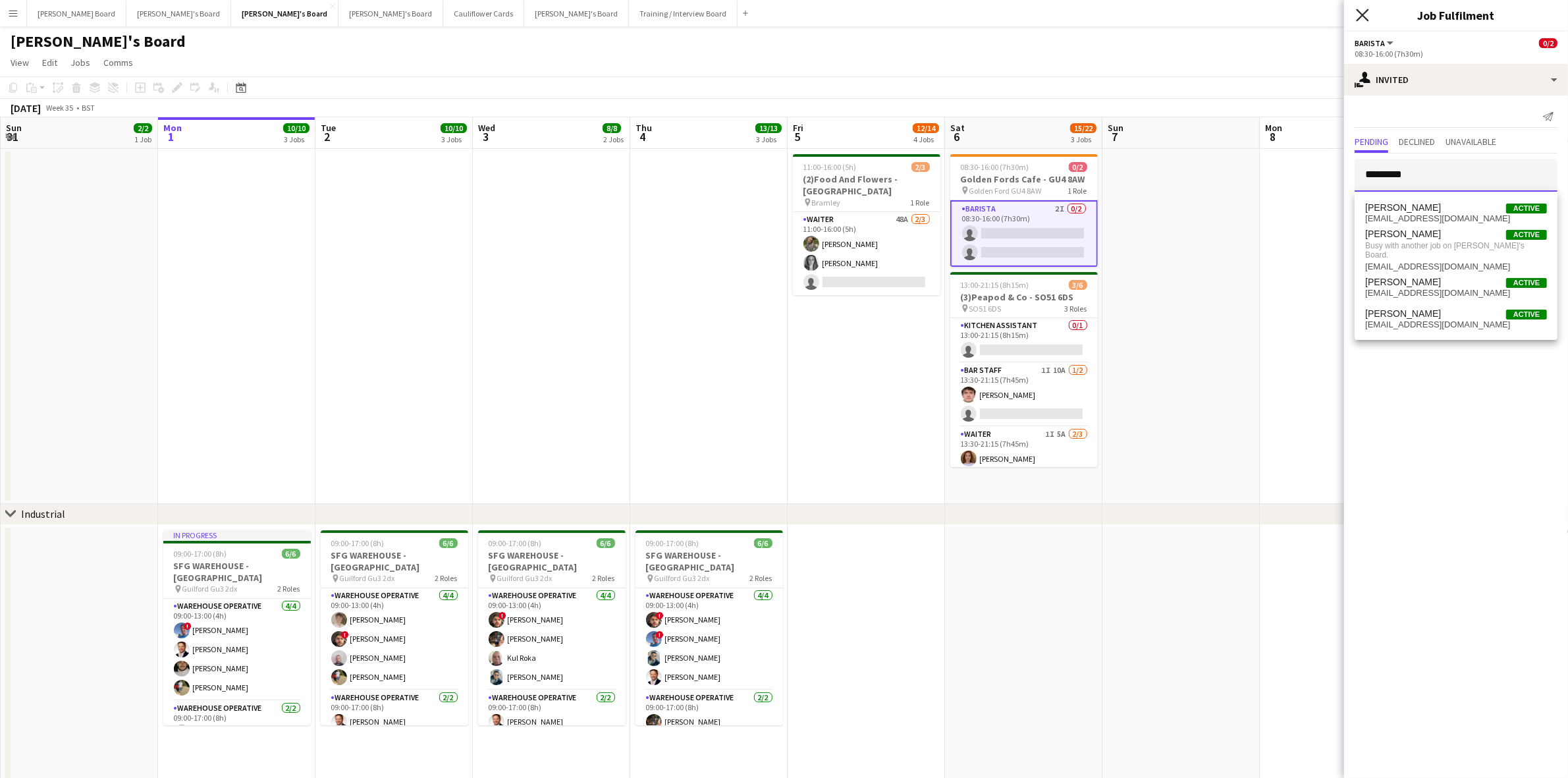
type input "*********"
click at [1366, 14] on icon "Close pop-in" at bounding box center [1362, 15] width 13 height 13
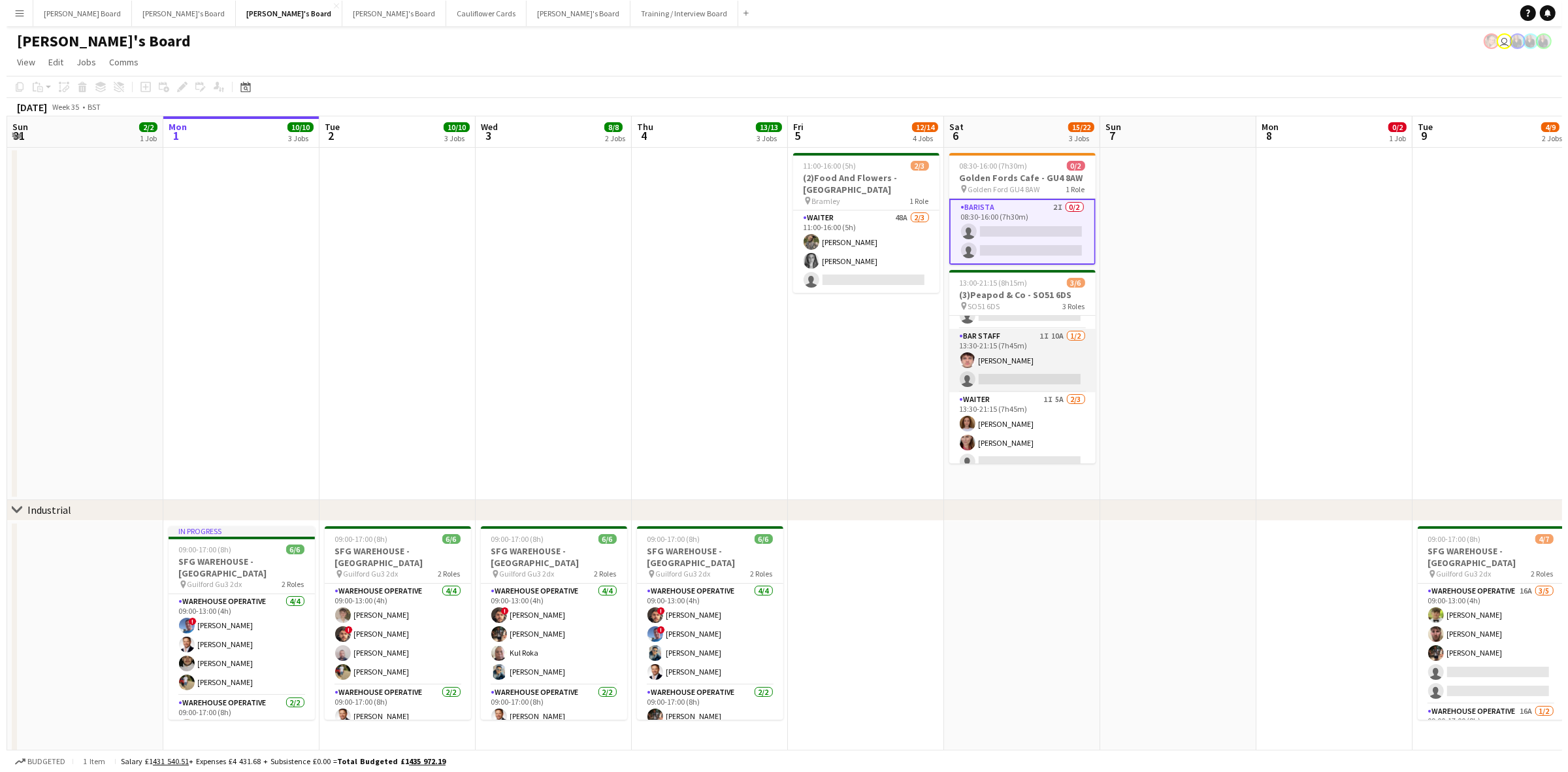
scroll to position [43, 0]
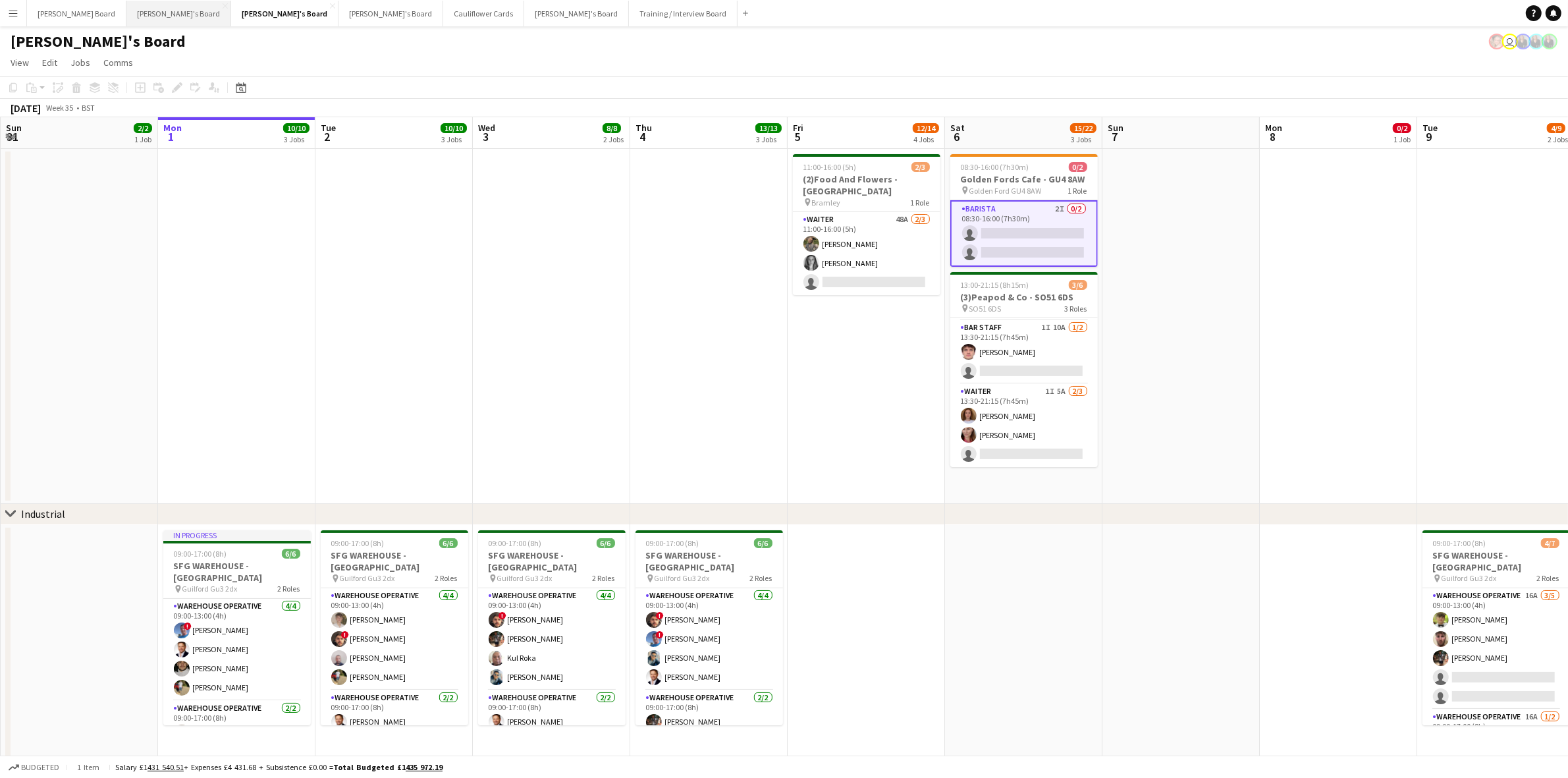
click at [126, 14] on button "[PERSON_NAME]'s Board Close" at bounding box center [178, 13] width 105 height 26
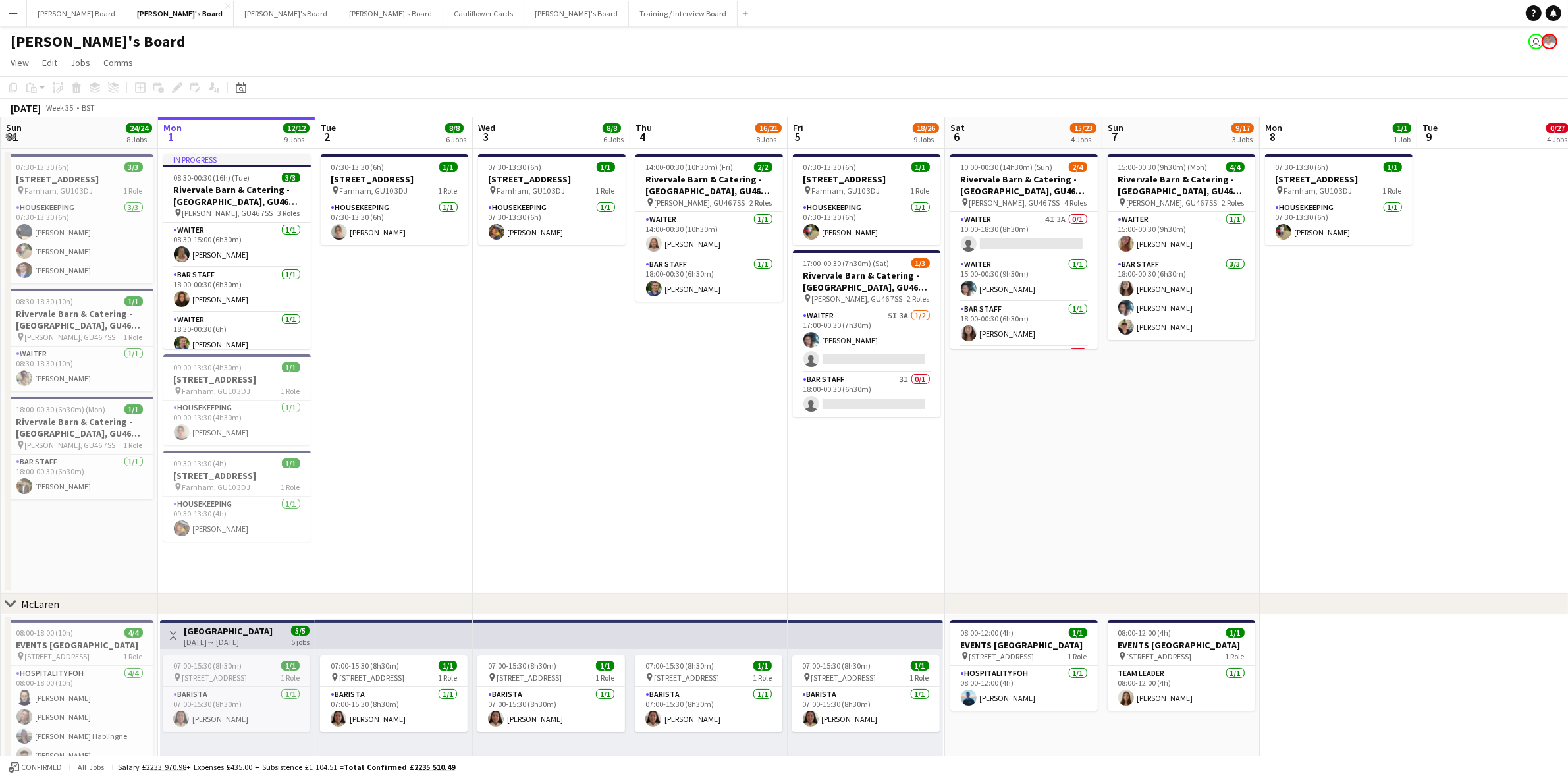
click at [11, 12] on app-icon "Menu" at bounding box center [13, 13] width 11 height 11
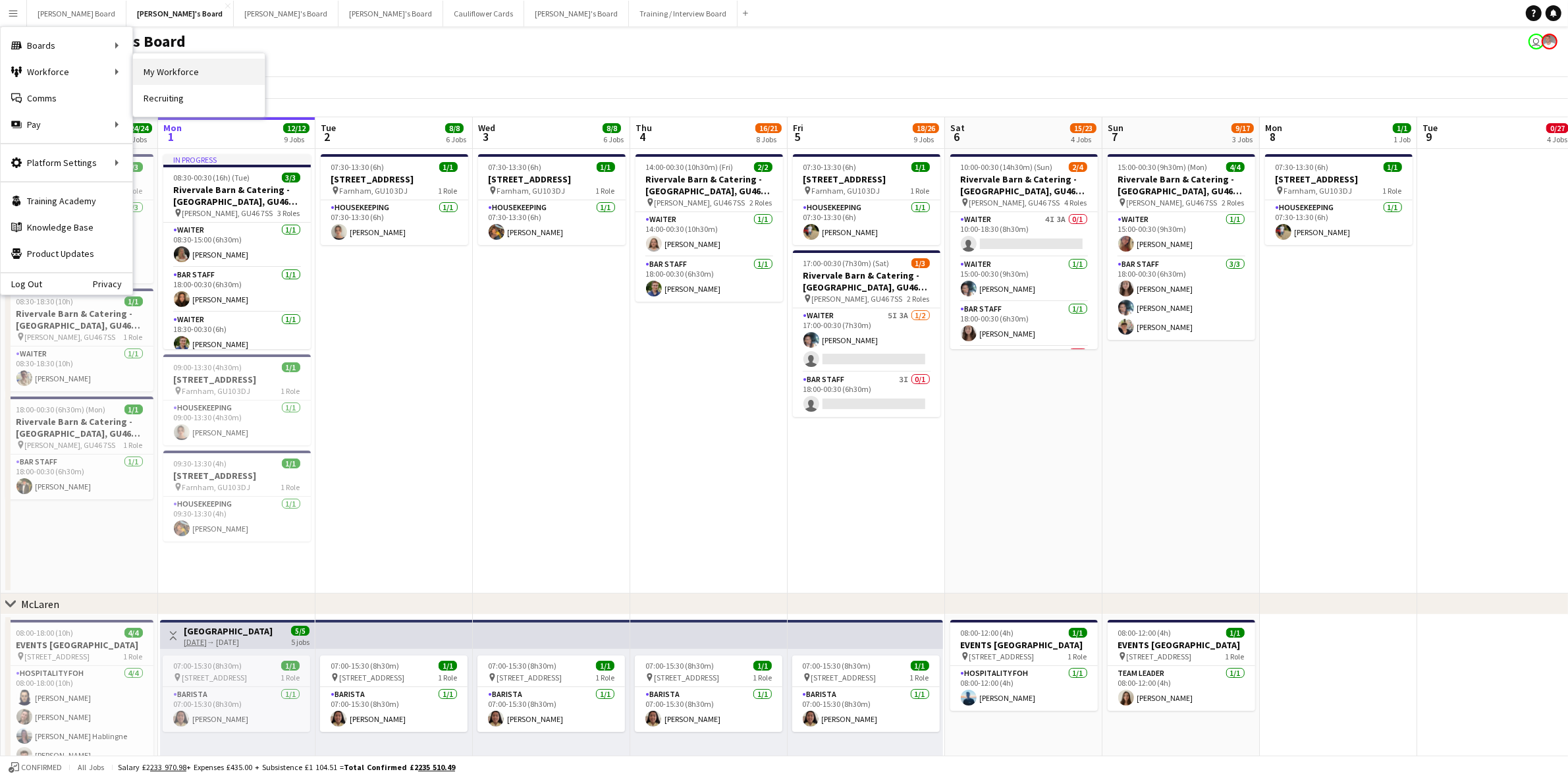
click at [198, 70] on link "My Workforce" at bounding box center [198, 72] width 132 height 26
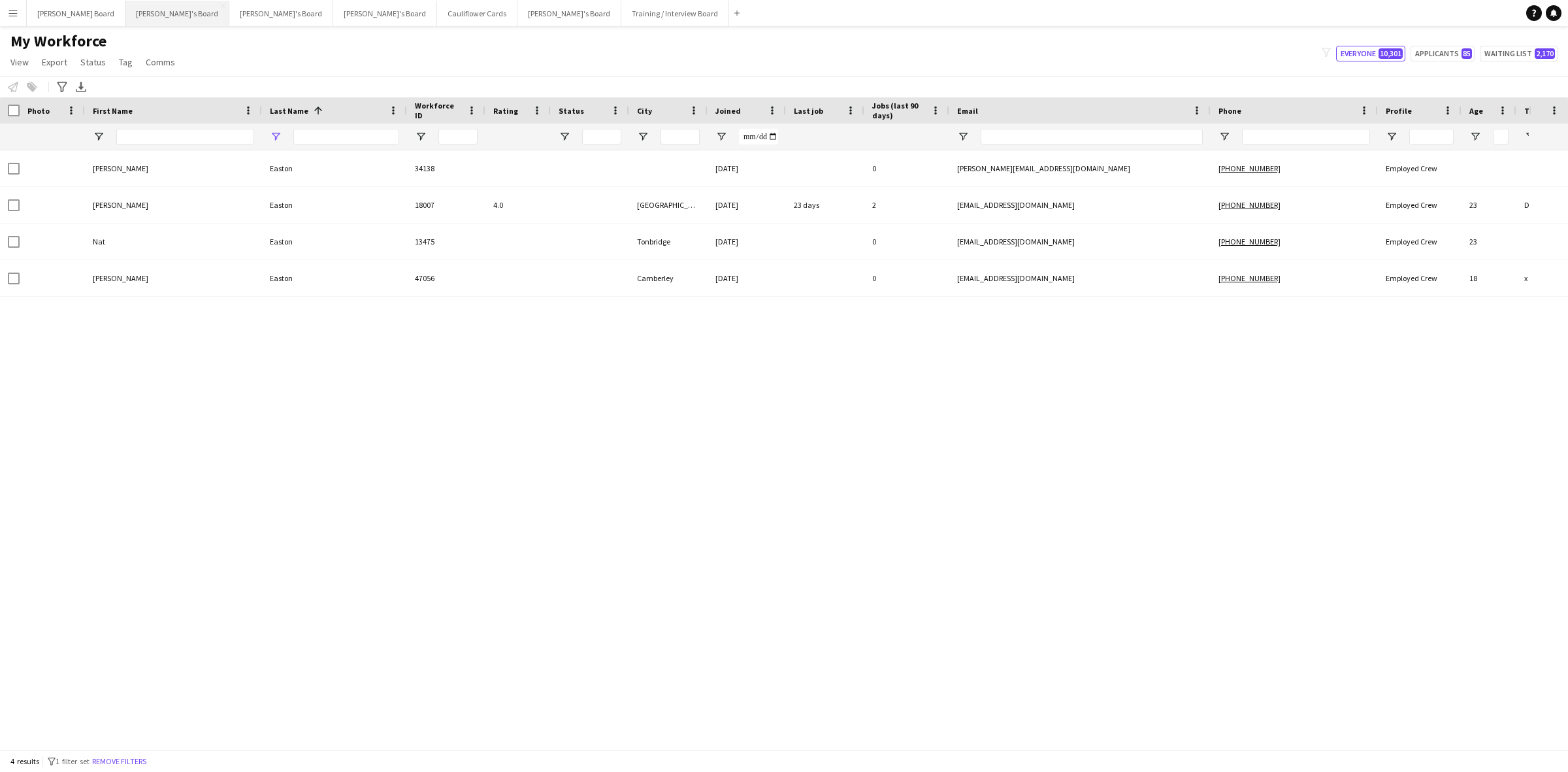
type input "******"
drag, startPoint x: 325, startPoint y: 135, endPoint x: 209, endPoint y: 137, distance: 116.0
click at [209, 137] on div "******" at bounding box center [797, 137] width 1595 height 26
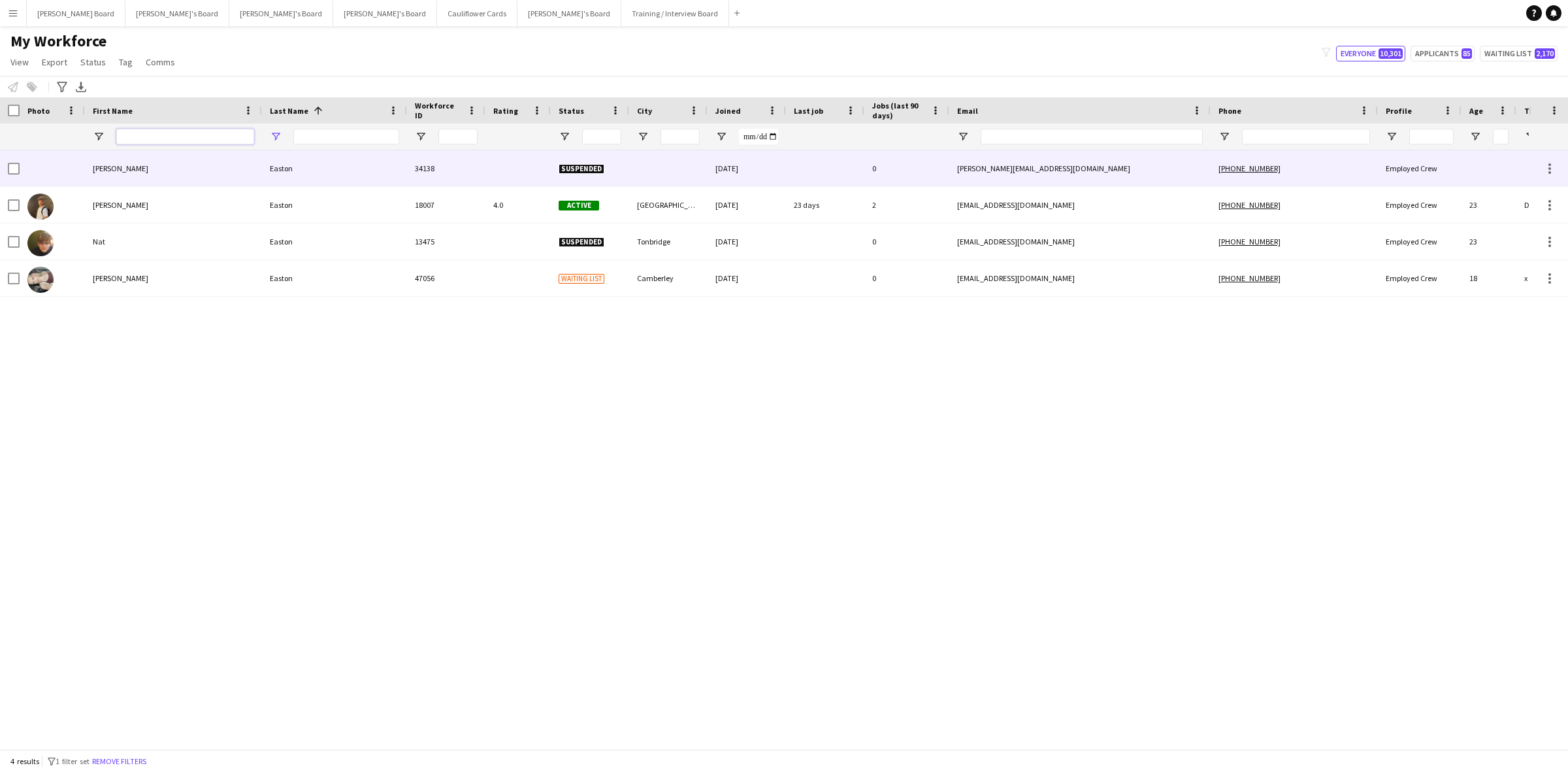
click at [153, 139] on input "First Name Filter Input" at bounding box center [185, 136] width 138 height 15
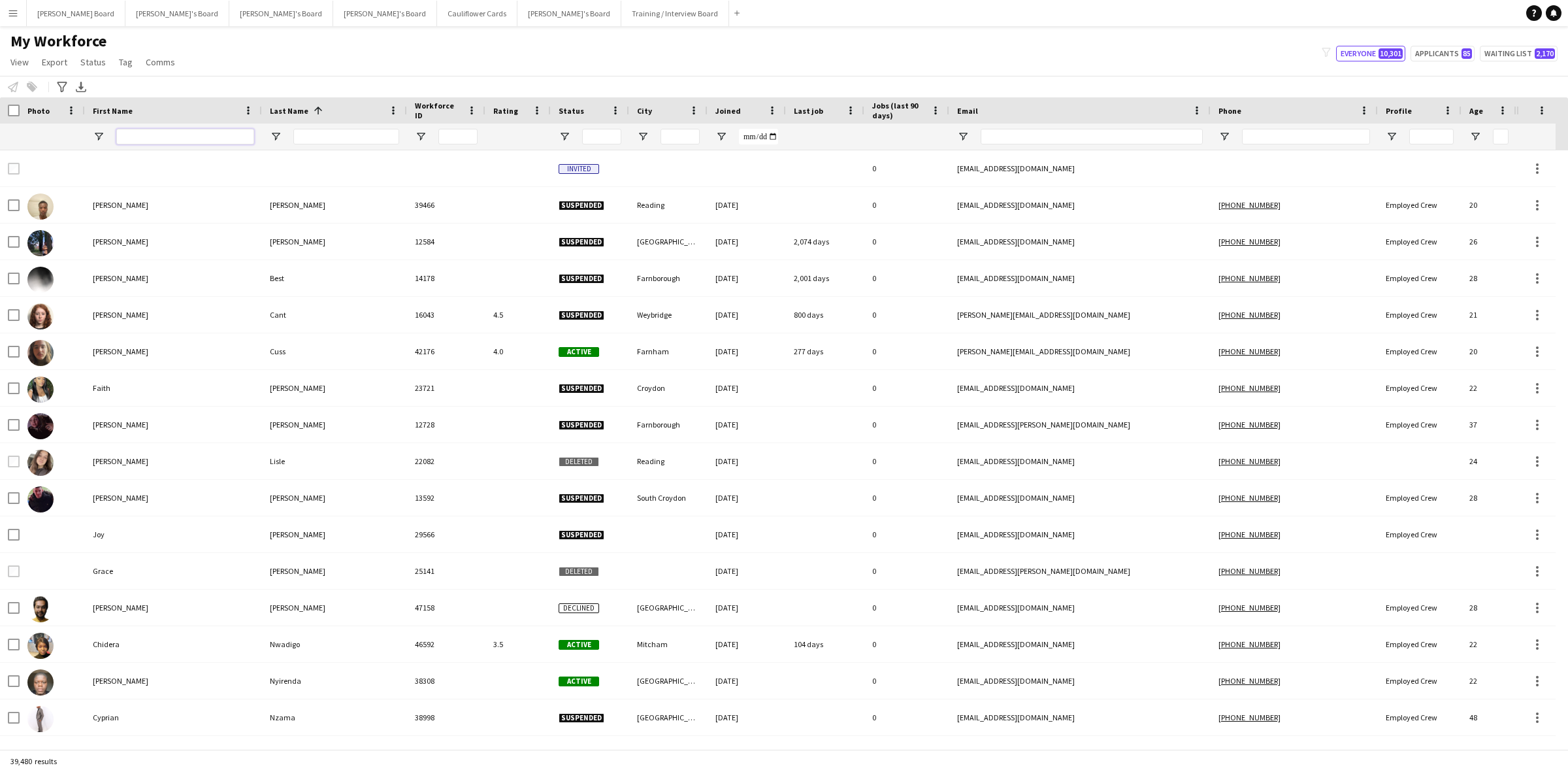
click at [137, 136] on input "First Name Filter Input" at bounding box center [185, 136] width 138 height 15
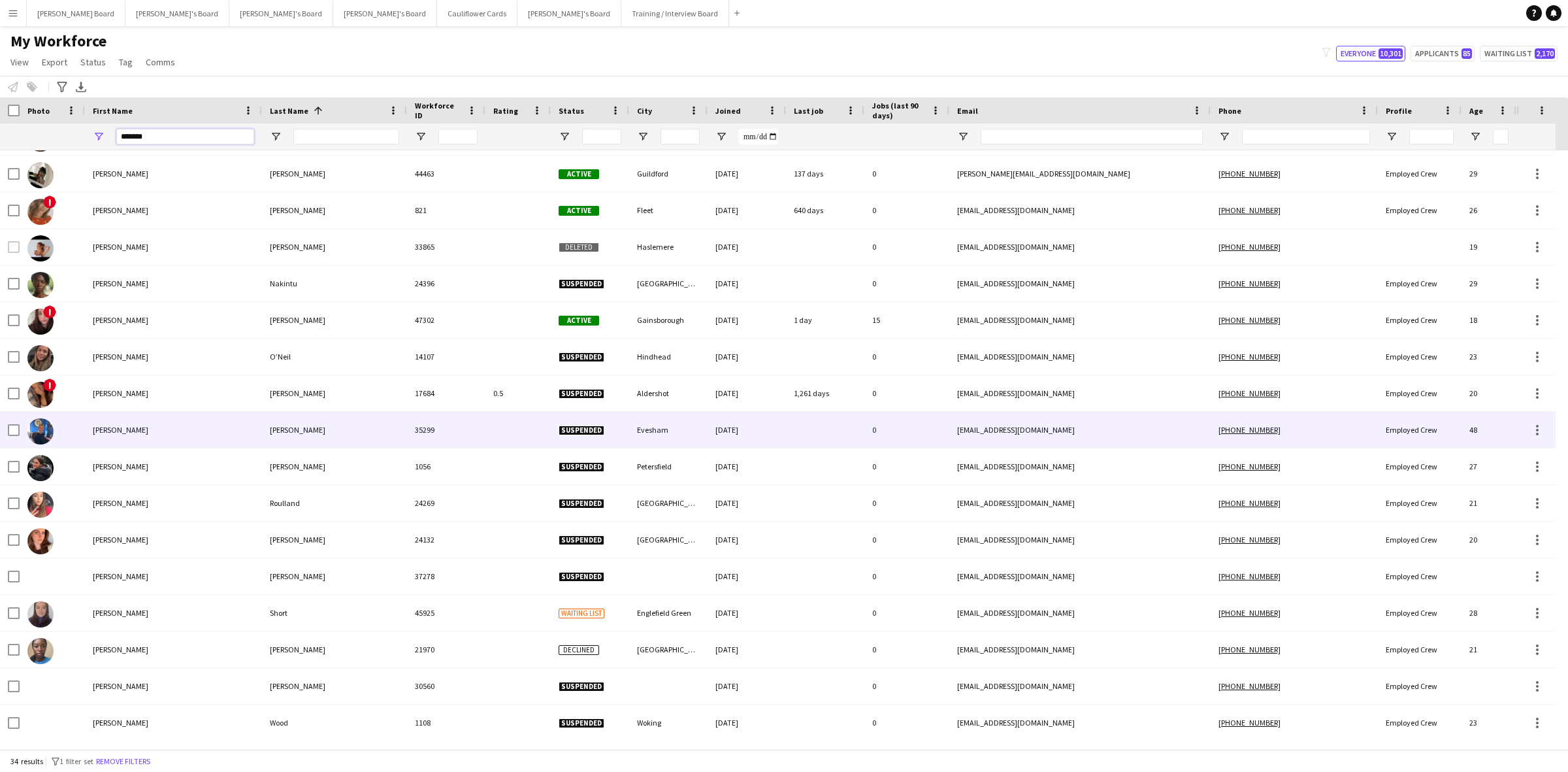
scroll to position [658, 0]
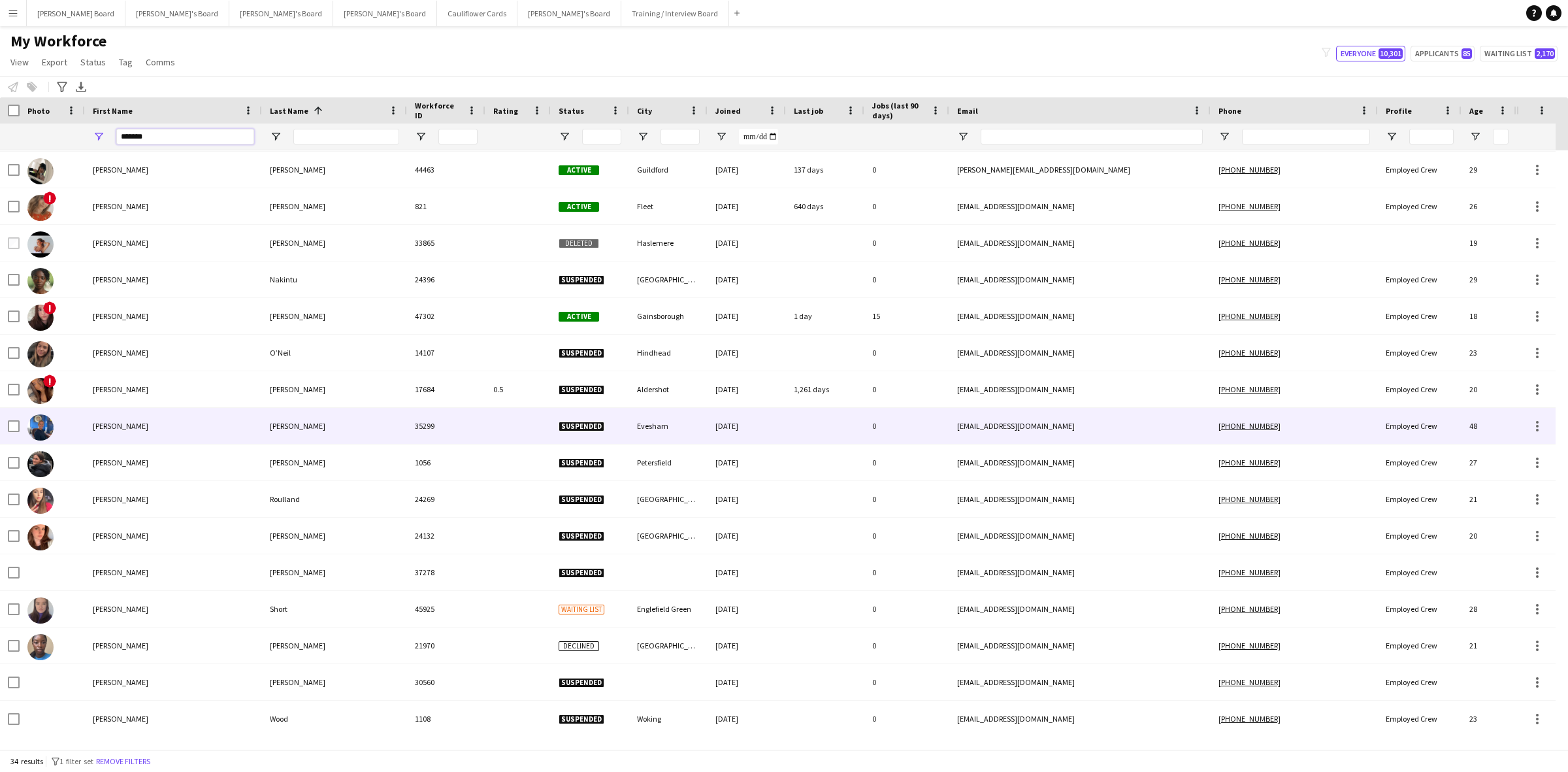
type input "******"
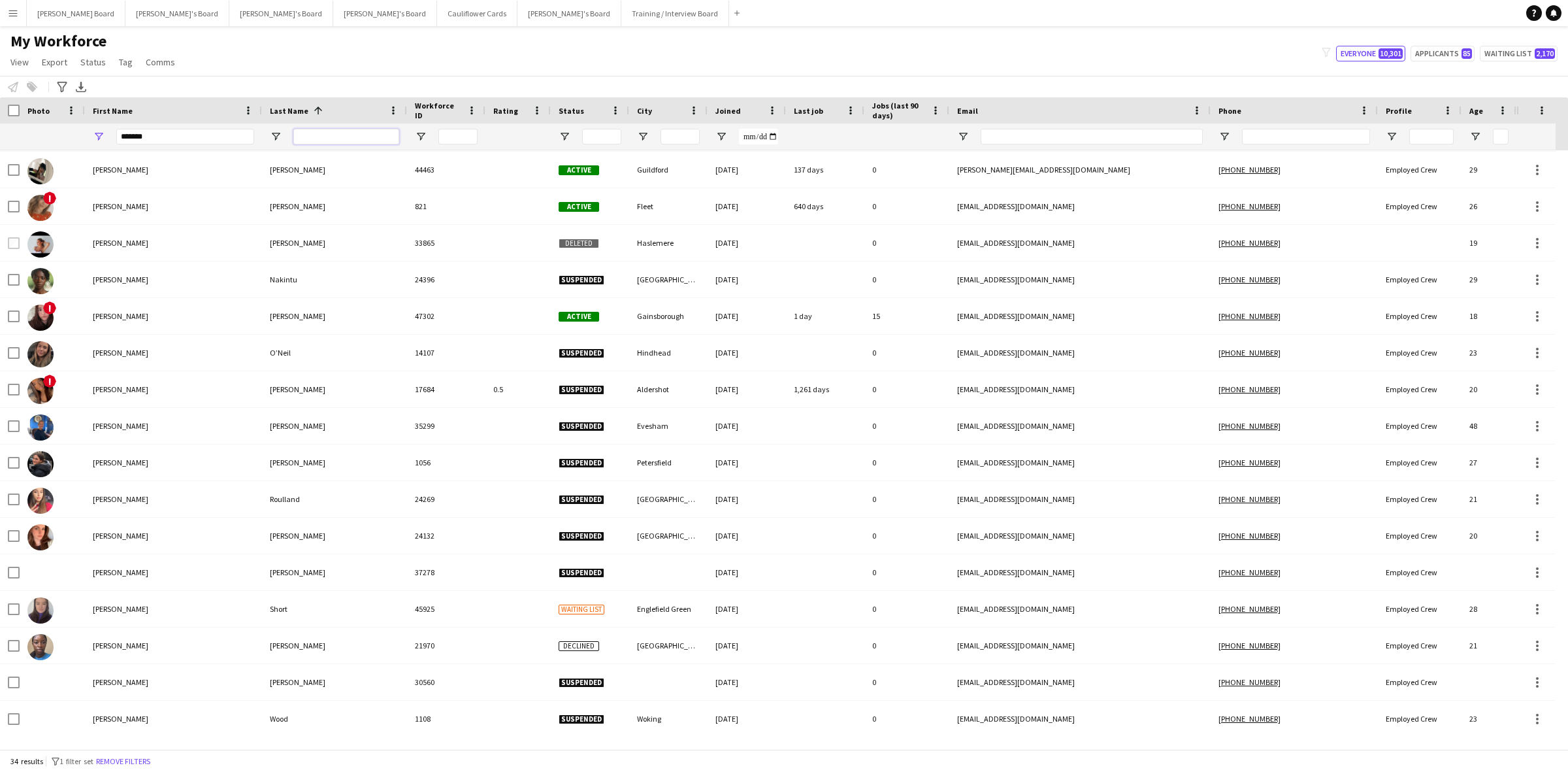
click at [357, 133] on input "Last Name Filter Input" at bounding box center [346, 136] width 106 height 15
type input "******"
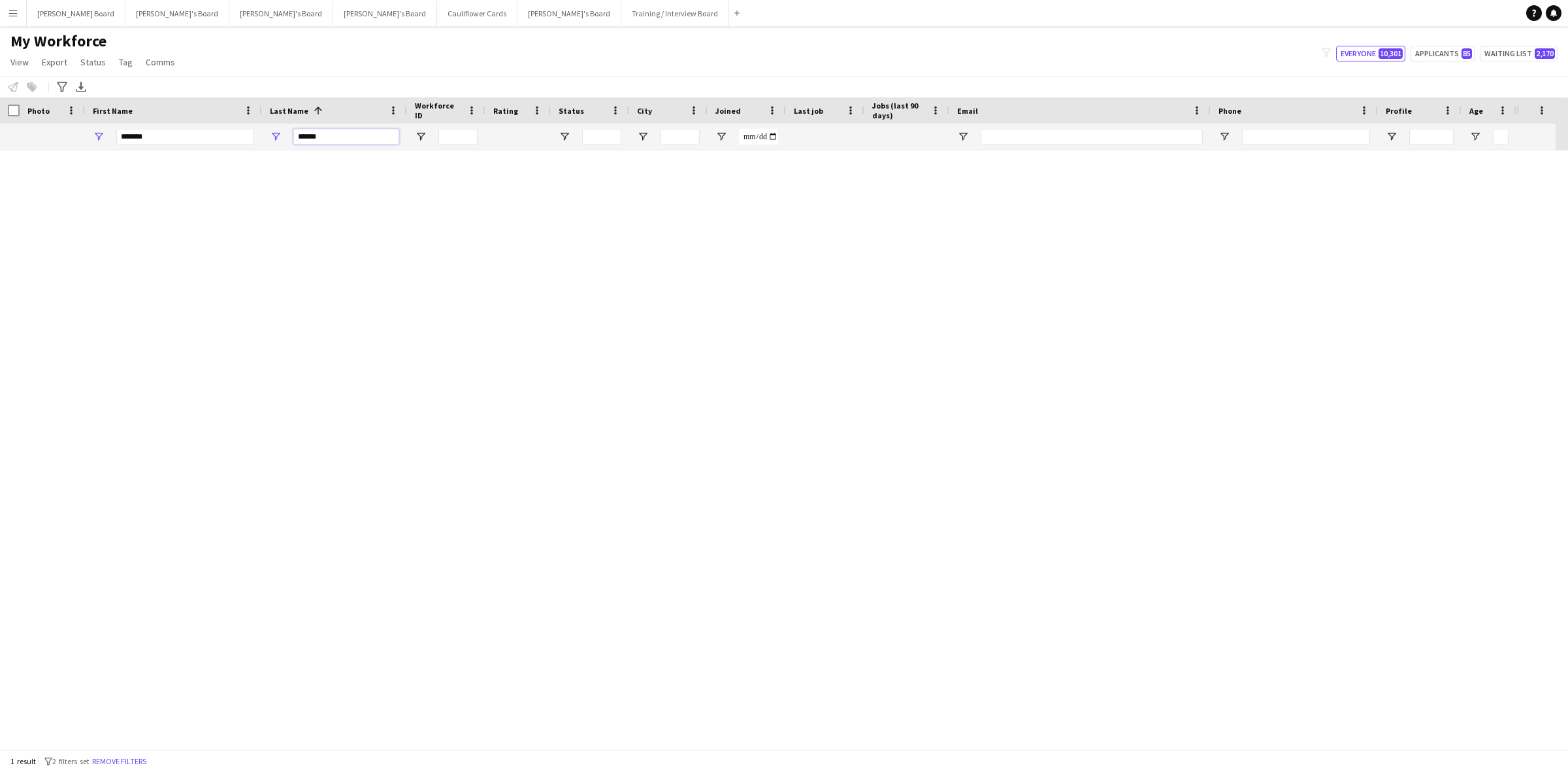
scroll to position [0, 0]
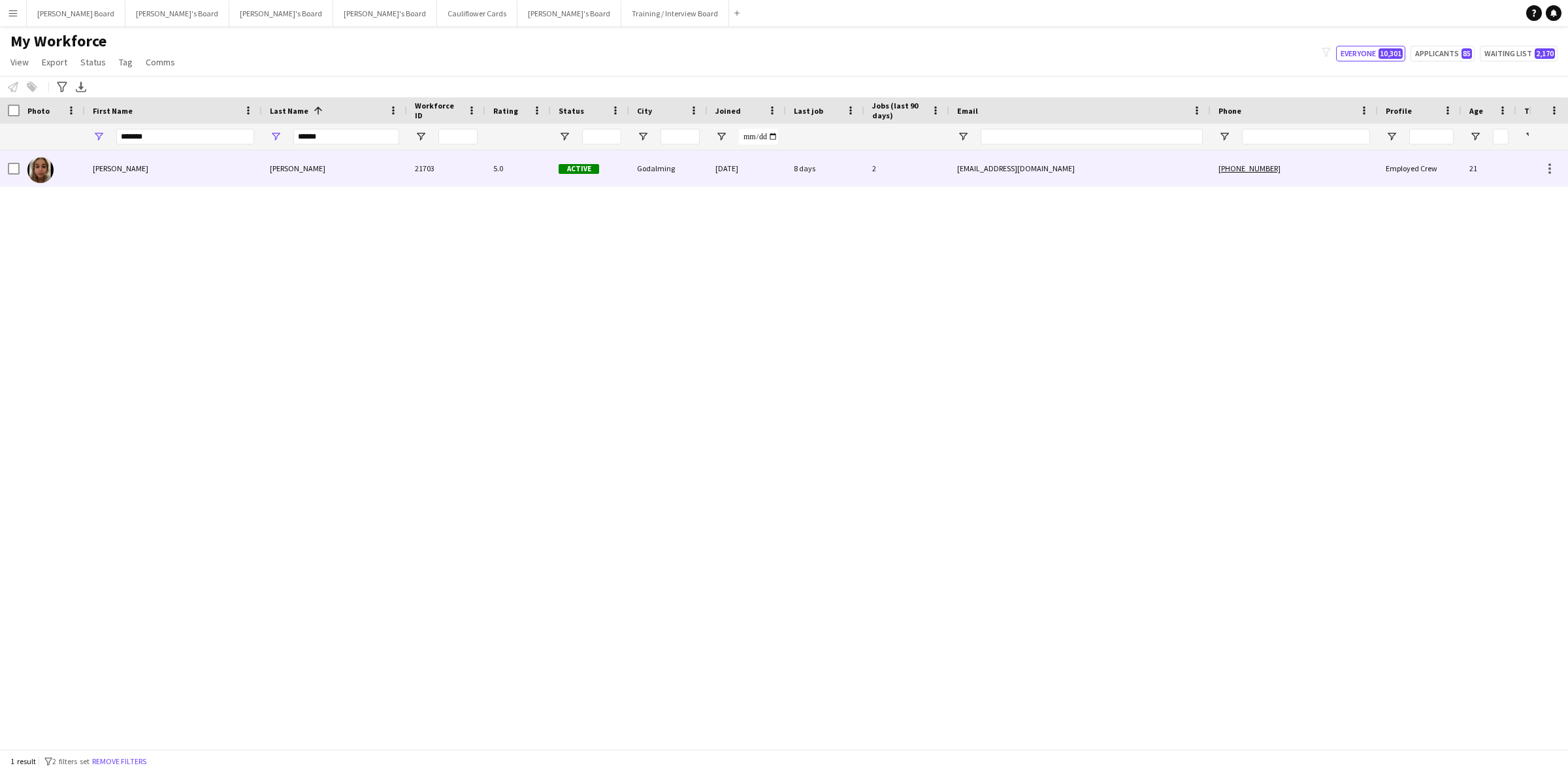
drag, startPoint x: 96, startPoint y: 157, endPoint x: 187, endPoint y: 207, distance: 103.8
click at [96, 161] on div "[PERSON_NAME]" at bounding box center [173, 169] width 177 height 36
